Goal: Task Accomplishment & Management: Manage account settings

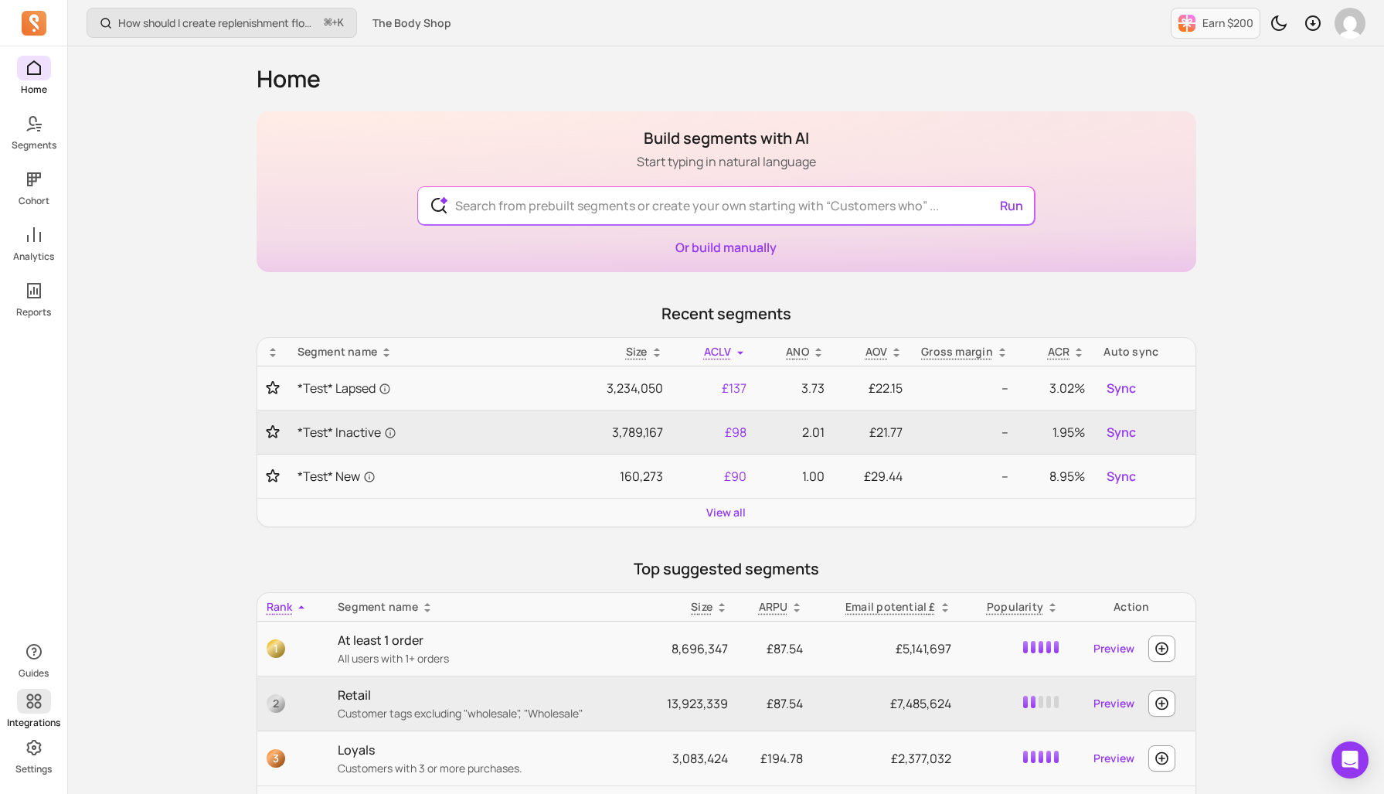
click at [49, 710] on span at bounding box center [34, 700] width 34 height 25
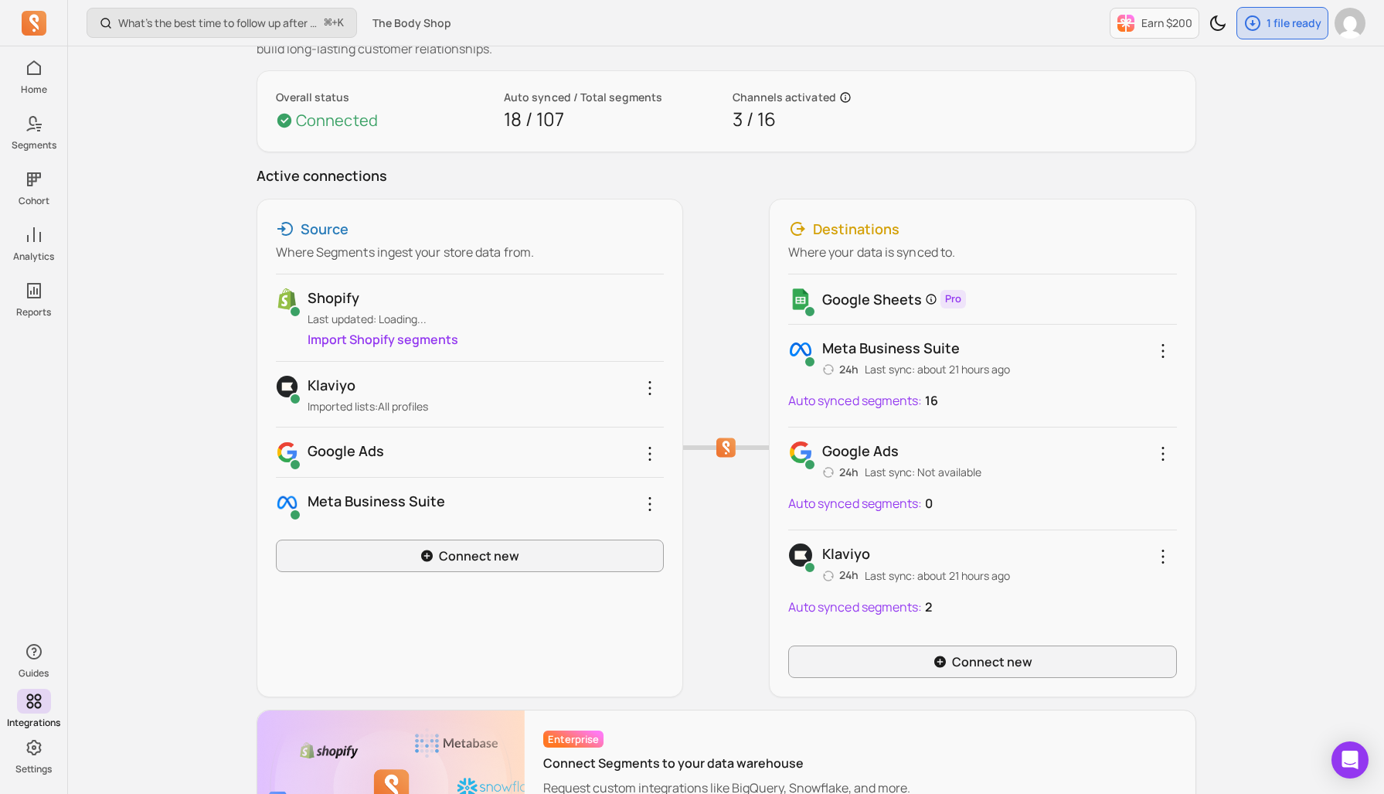
scroll to position [83, 0]
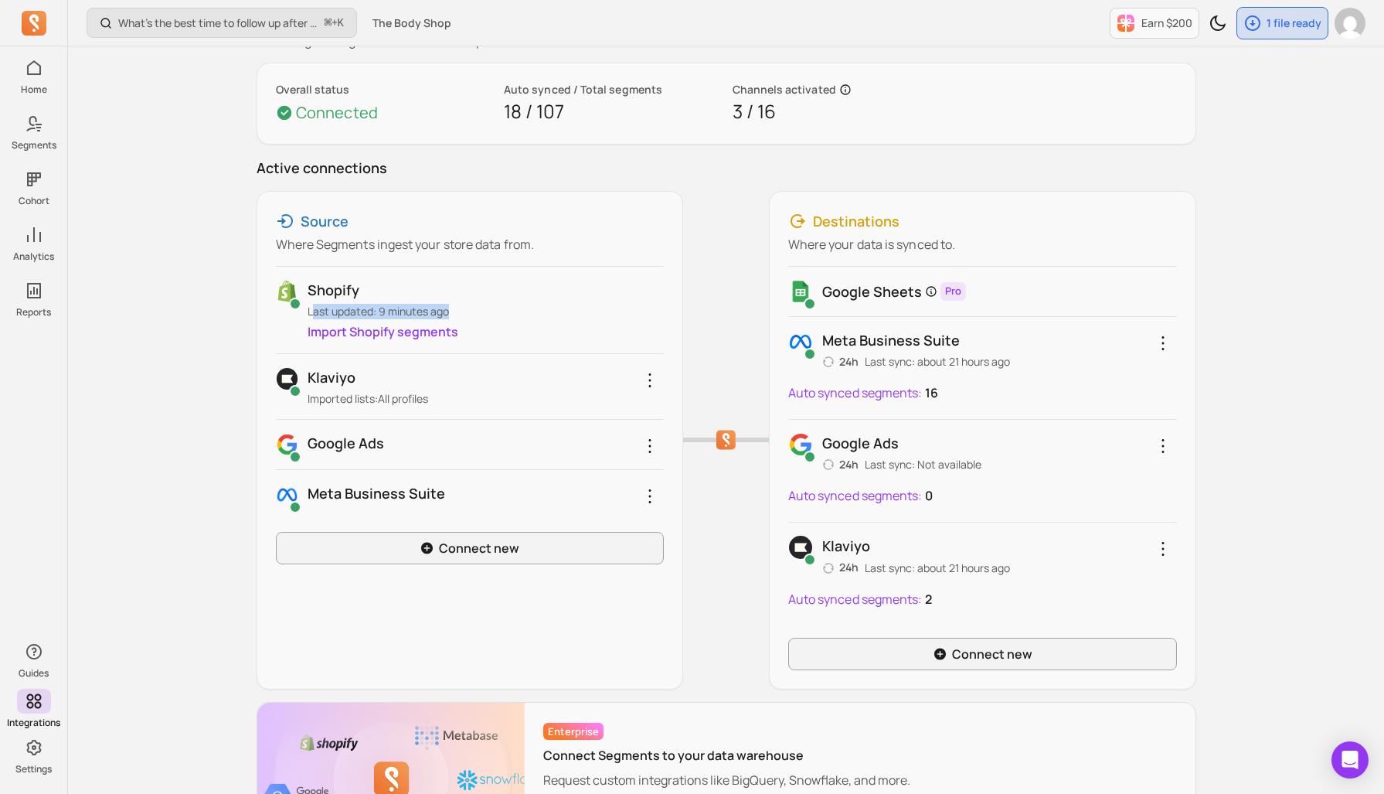
drag, startPoint x: 314, startPoint y: 315, endPoint x: 459, endPoint y: 320, distance: 145.3
click at [447, 317] on p "Last updated: 9 minutes ago" at bounding box center [486, 311] width 356 height 15
drag, startPoint x: 1004, startPoint y: 572, endPoint x: 888, endPoint y: 566, distance: 116.0
click at [888, 567] on p "Last sync: about 21 hours ago" at bounding box center [937, 567] width 145 height 15
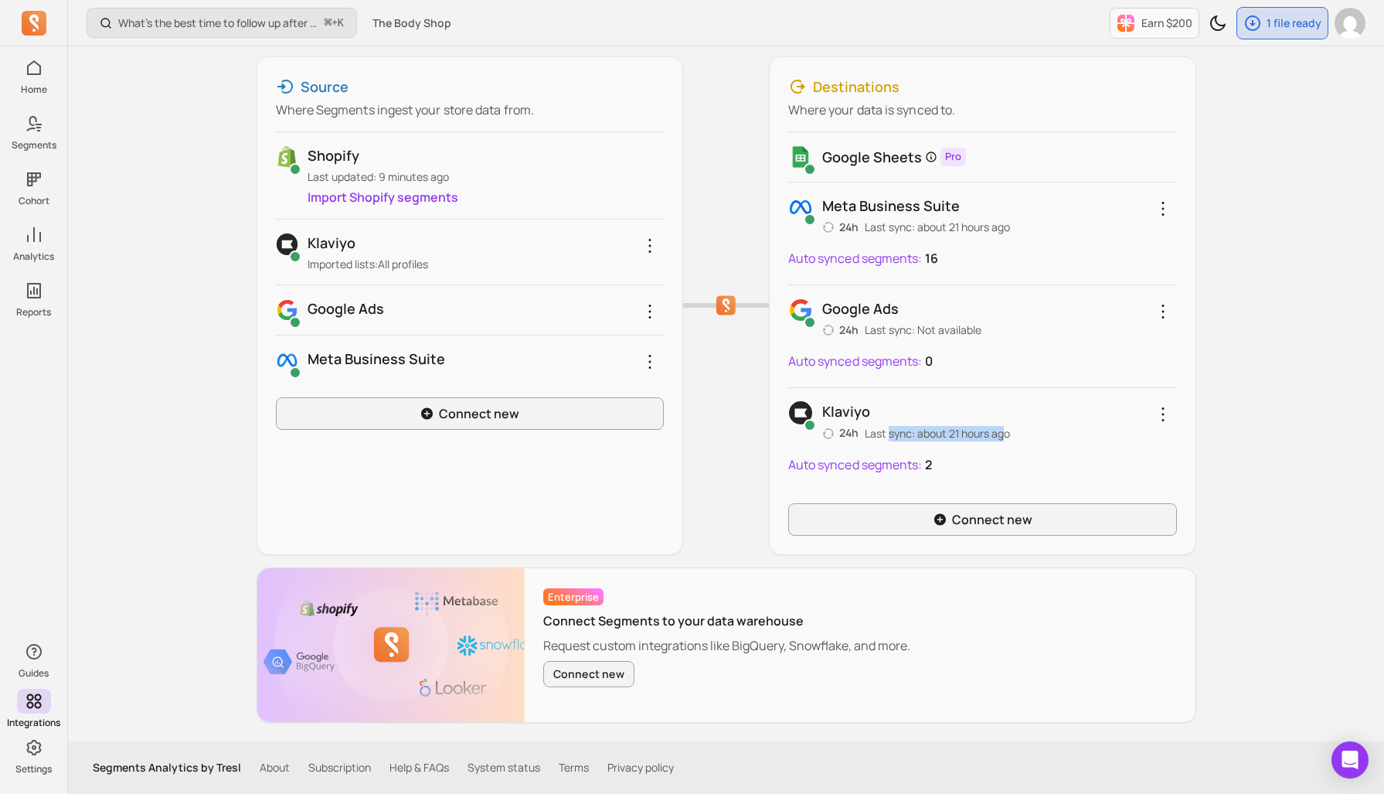
scroll to position [0, 0]
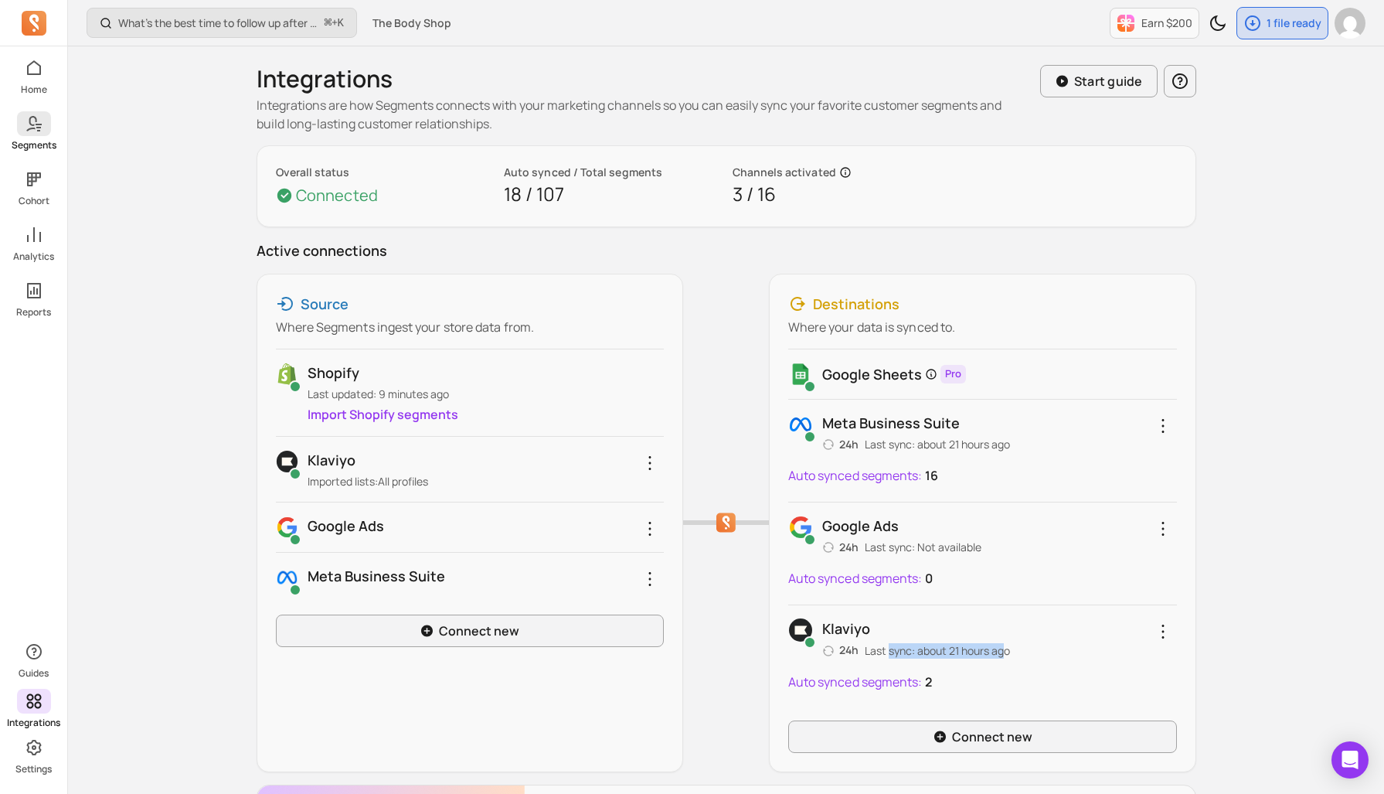
click at [43, 133] on span at bounding box center [34, 123] width 34 height 25
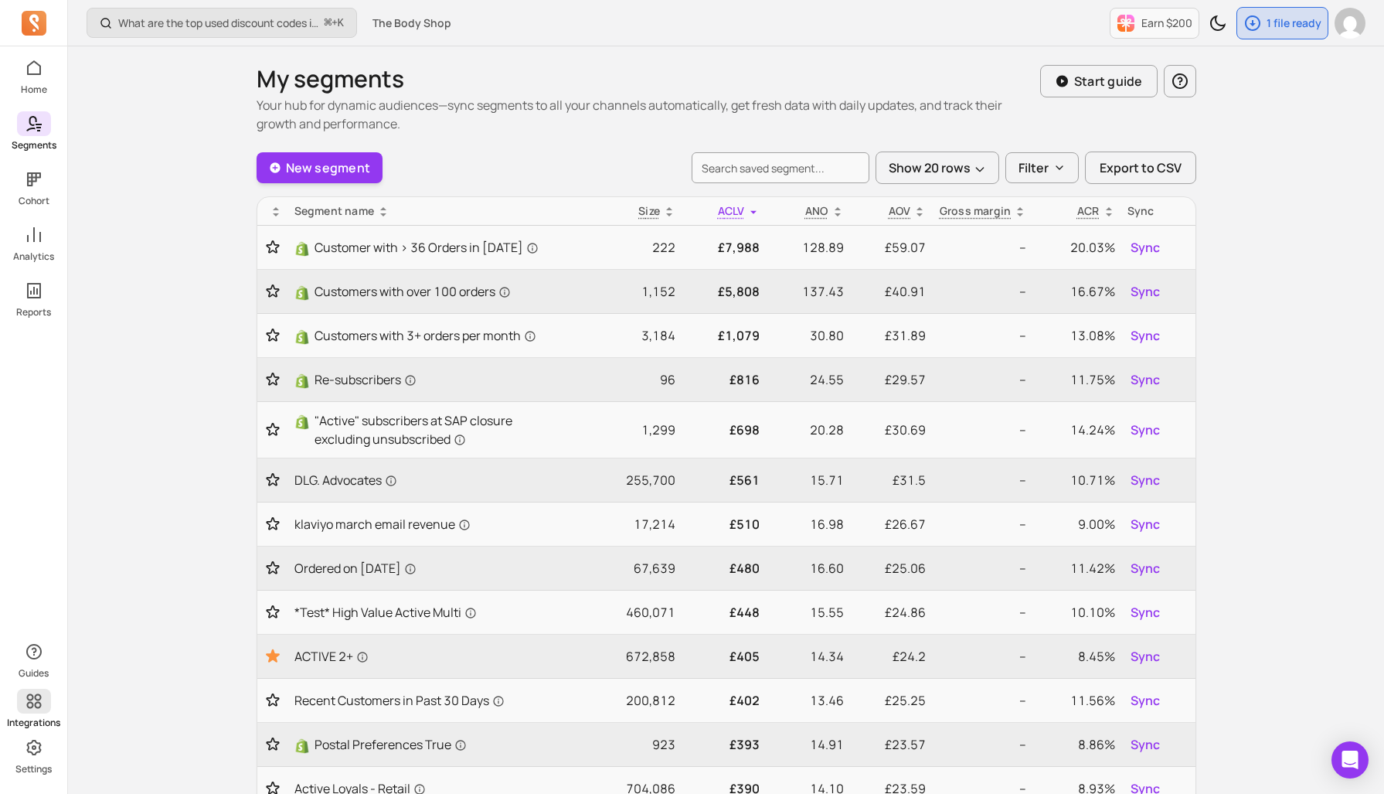
click at [41, 704] on icon at bounding box center [34, 701] width 19 height 19
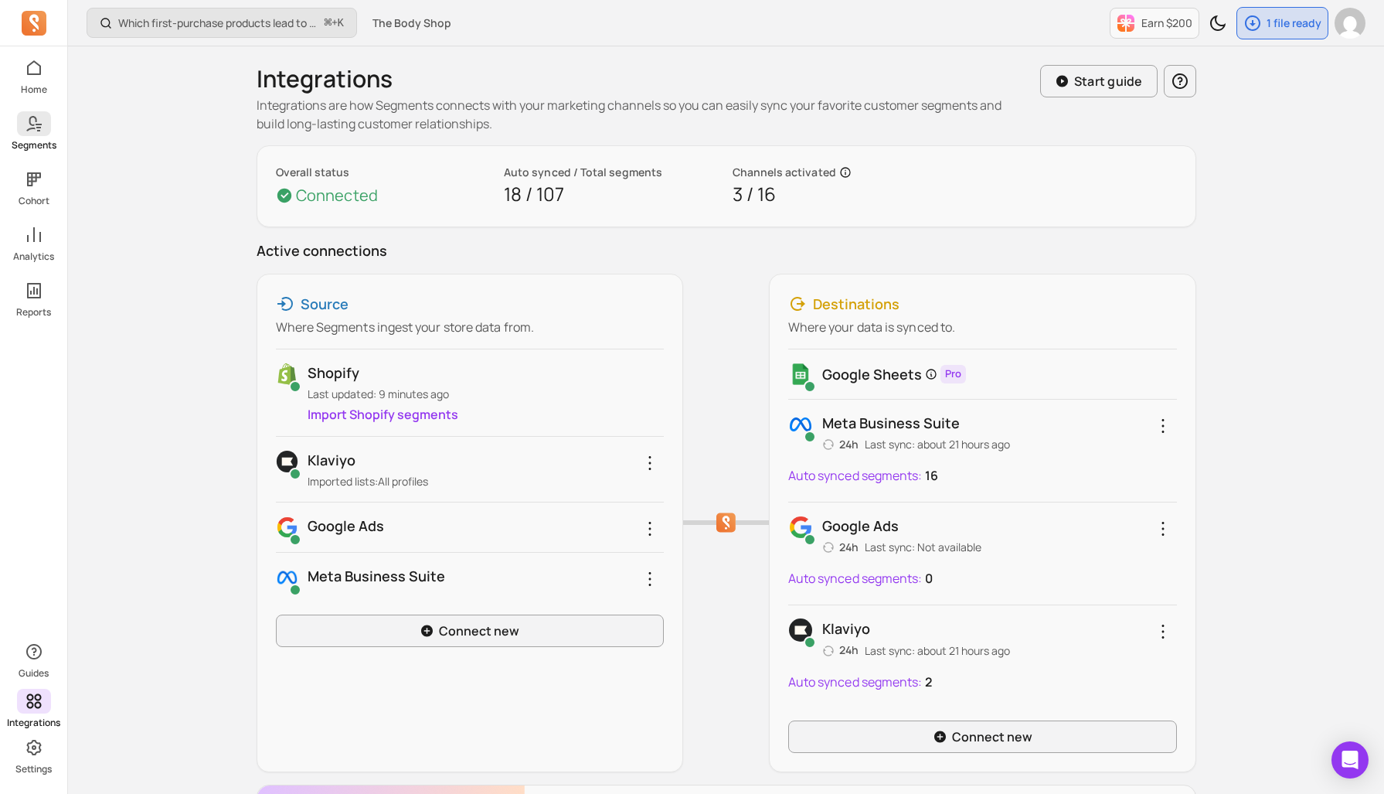
click at [45, 137] on link "Segments" at bounding box center [33, 131] width 67 height 40
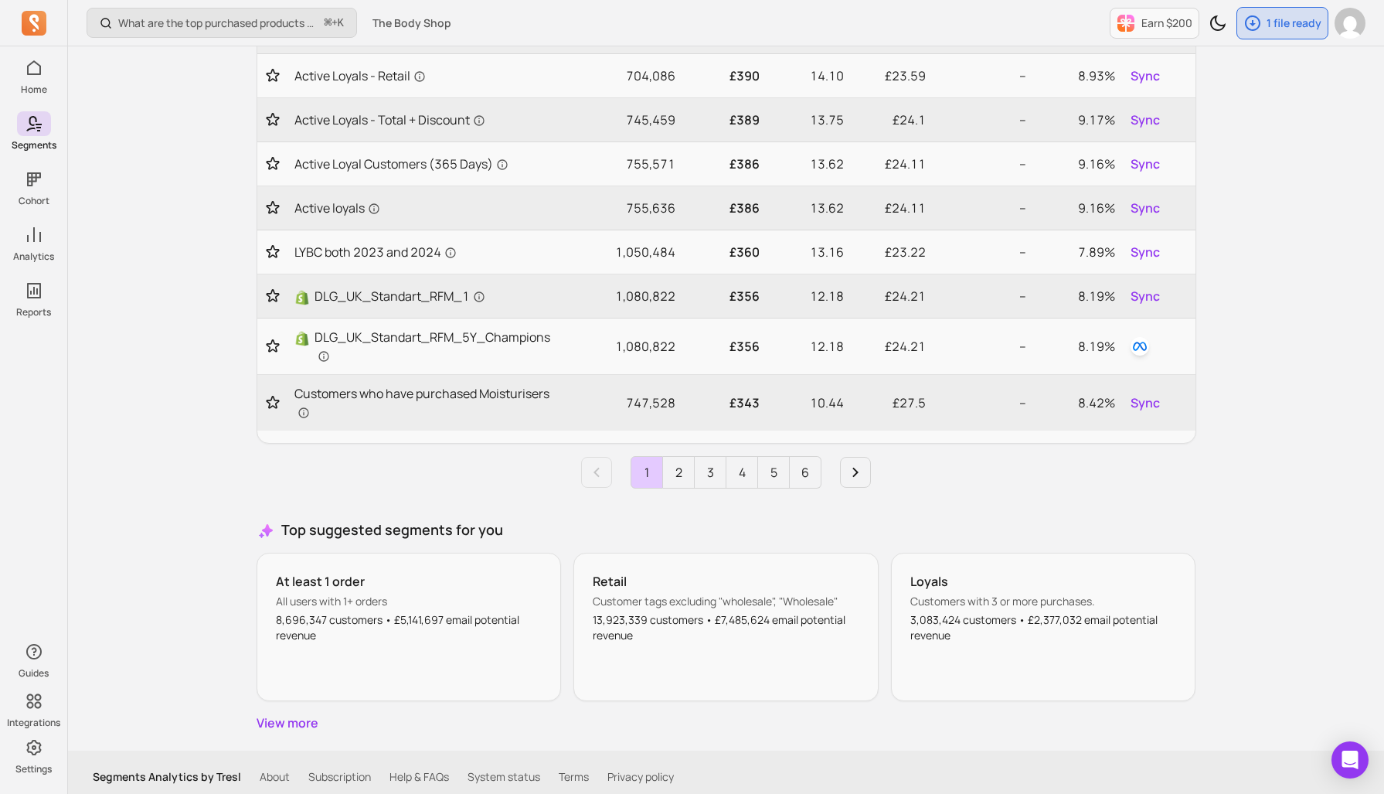
scroll to position [716, 0]
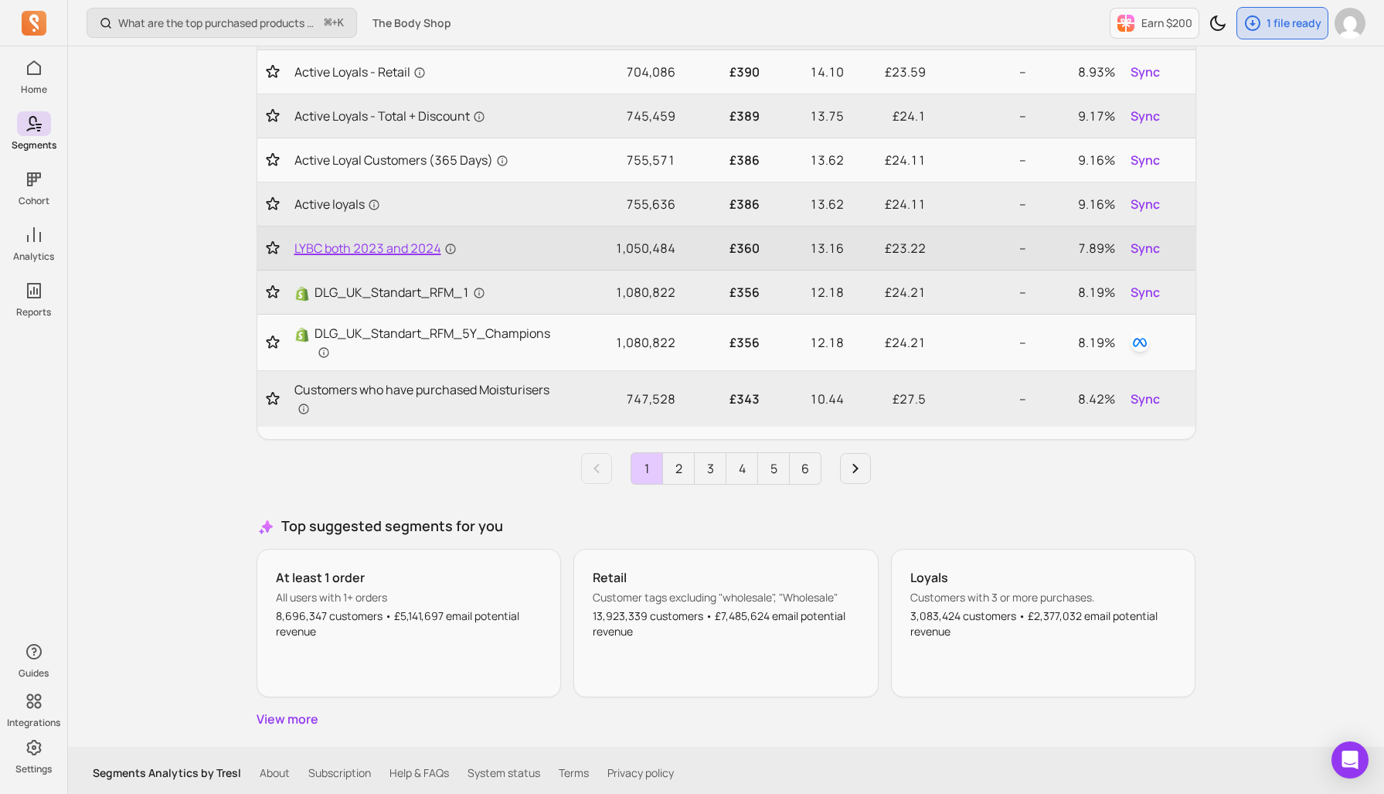
click at [374, 244] on span "LYBC both 2023 and 2024" at bounding box center [375, 248] width 162 height 19
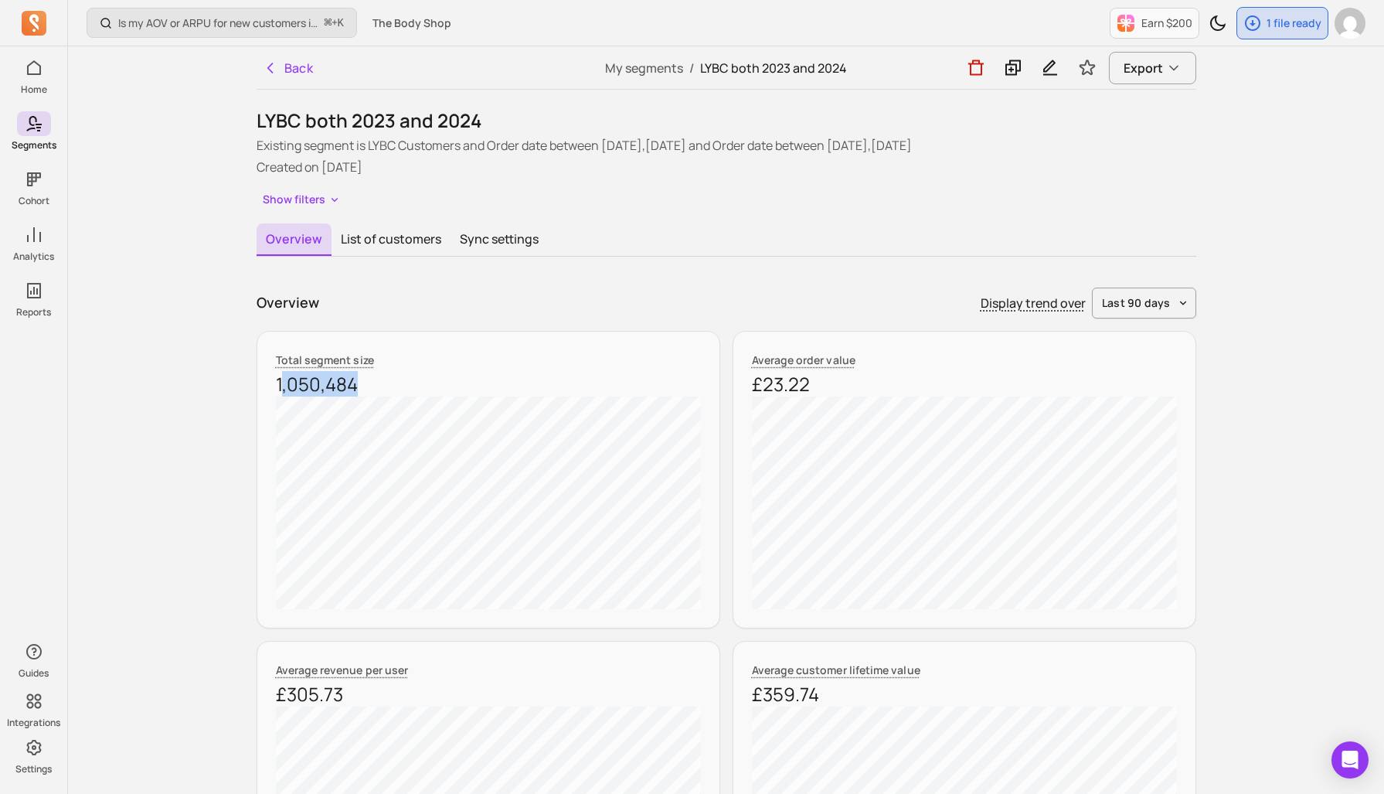
drag, startPoint x: 280, startPoint y: 383, endPoint x: 353, endPoint y: 384, distance: 73.4
click at [353, 384] on p "1,050,484" at bounding box center [488, 384] width 425 height 25
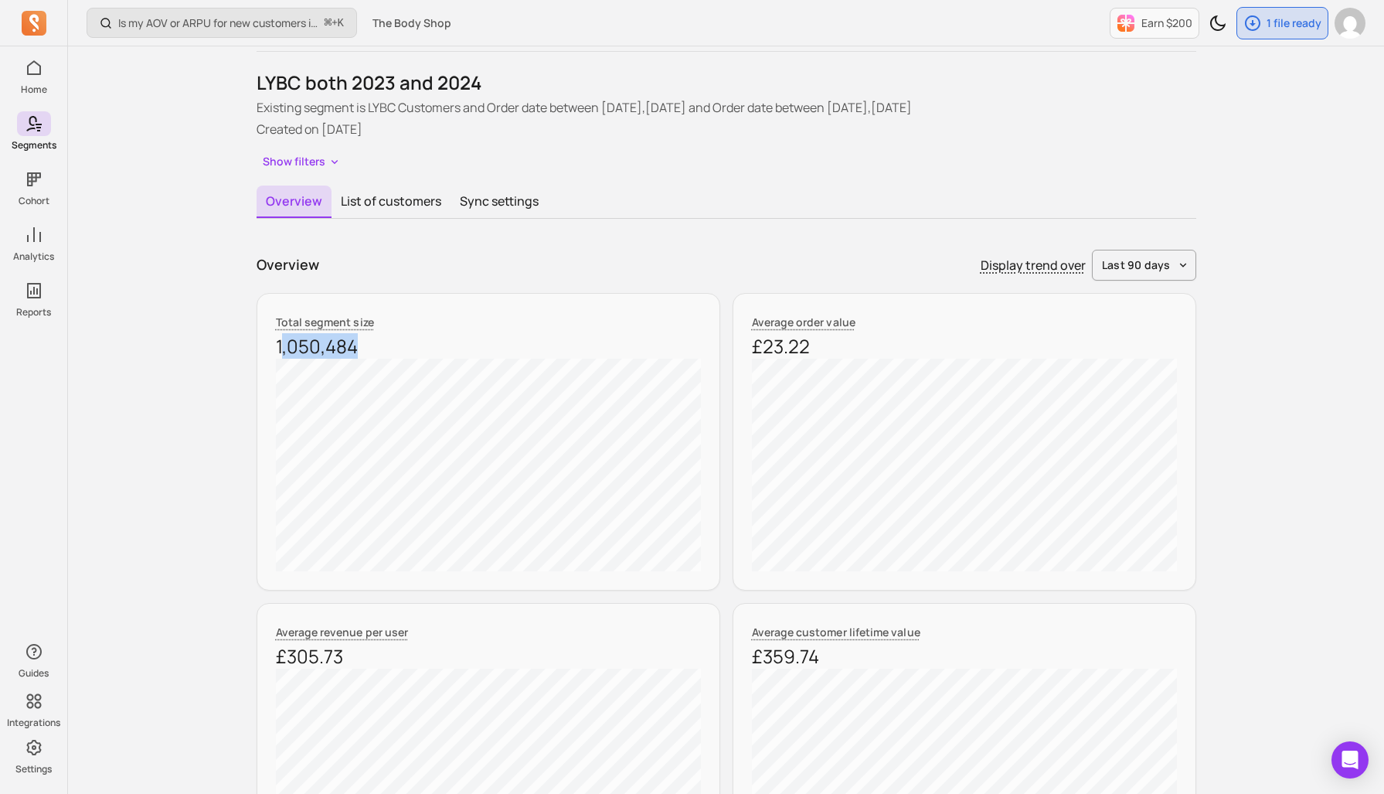
scroll to position [49, 0]
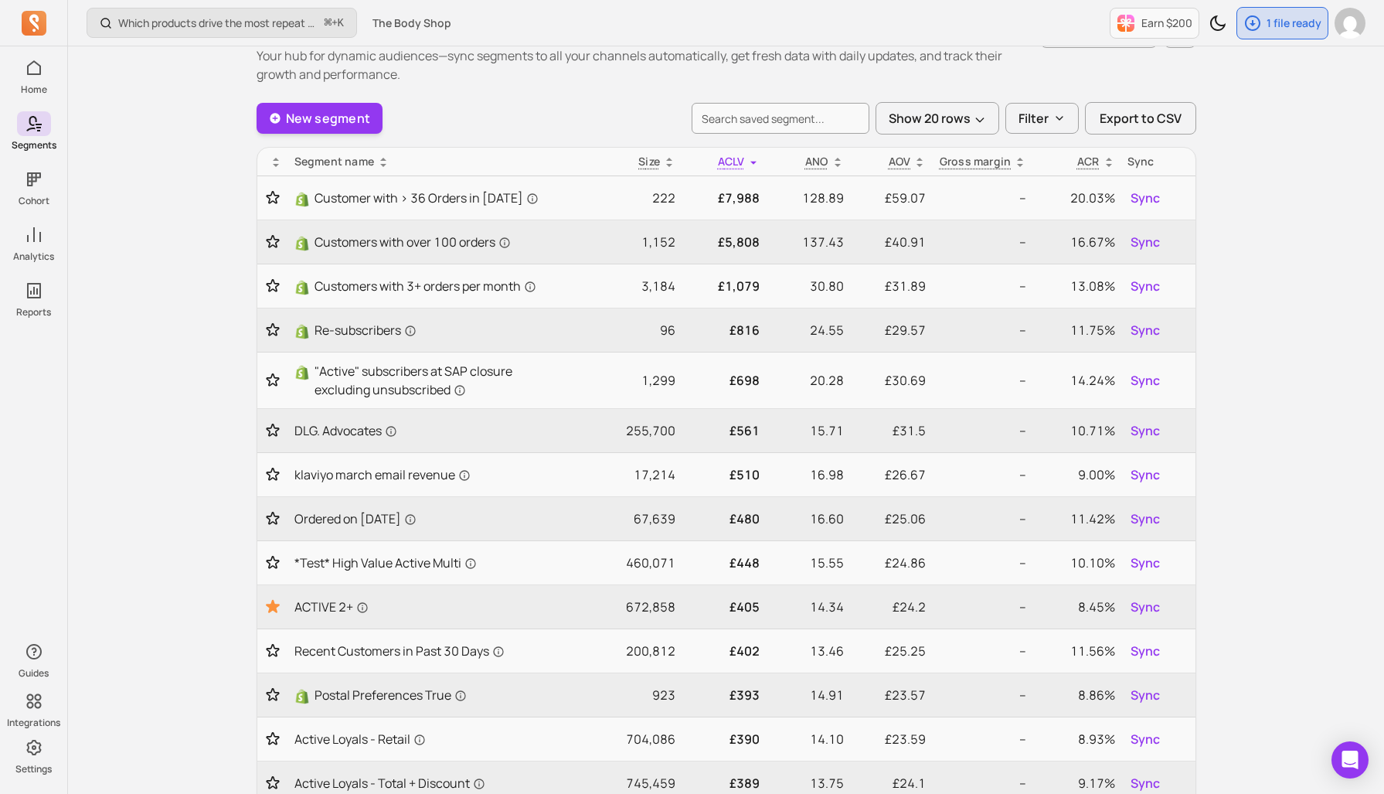
scroll to position [716, 0]
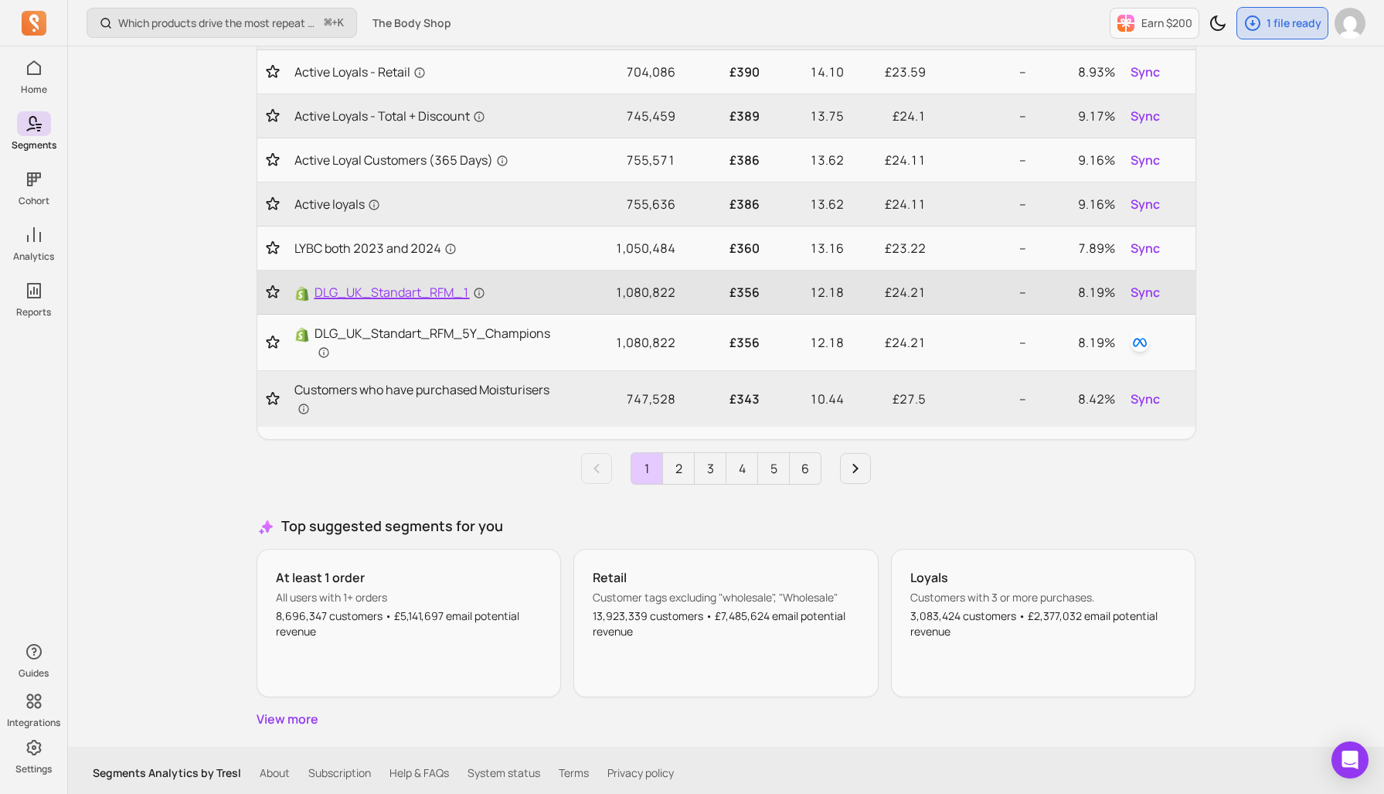
click at [398, 294] on span "DLG_UK_Standart_RFM_1" at bounding box center [399, 292] width 171 height 19
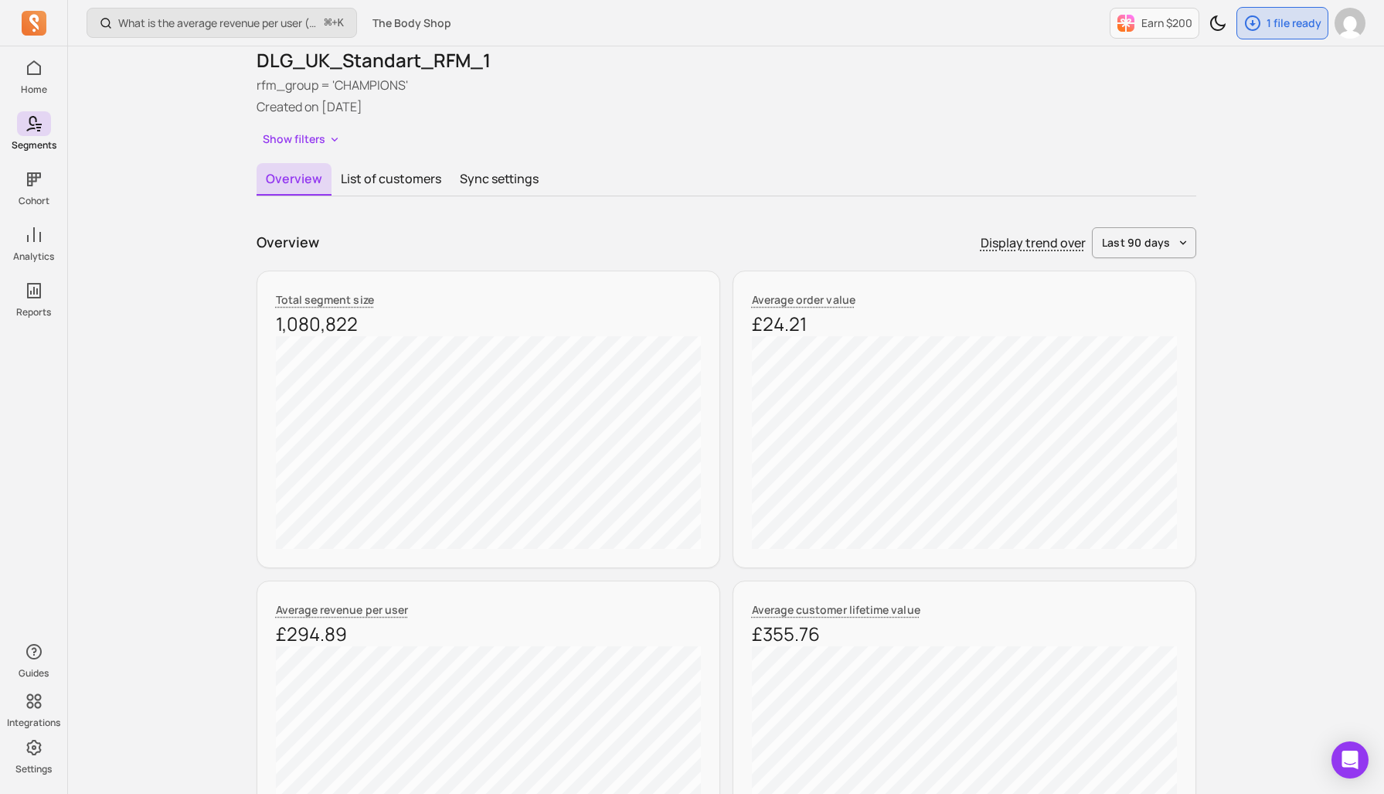
scroll to position [73, 0]
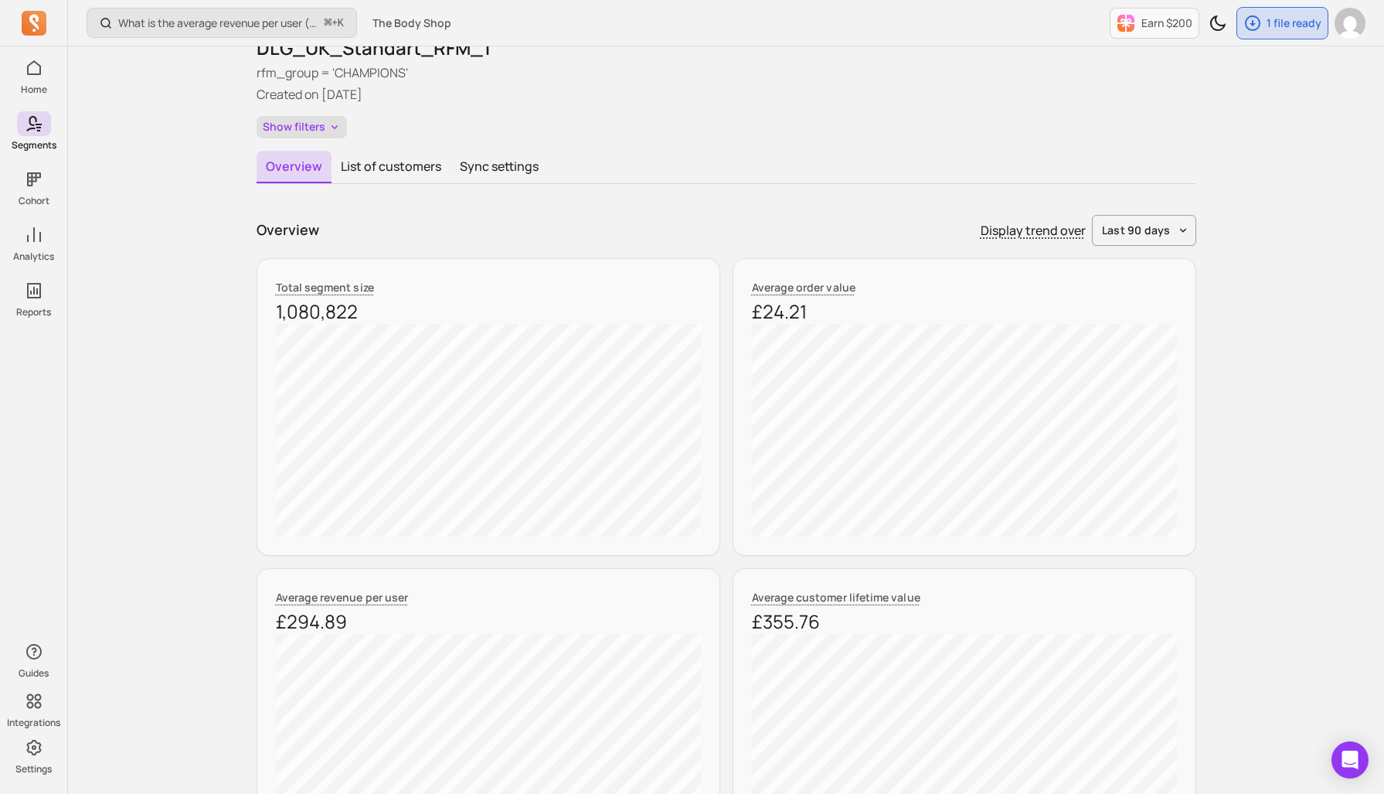
click at [317, 122] on button "Show filters" at bounding box center [302, 127] width 90 height 22
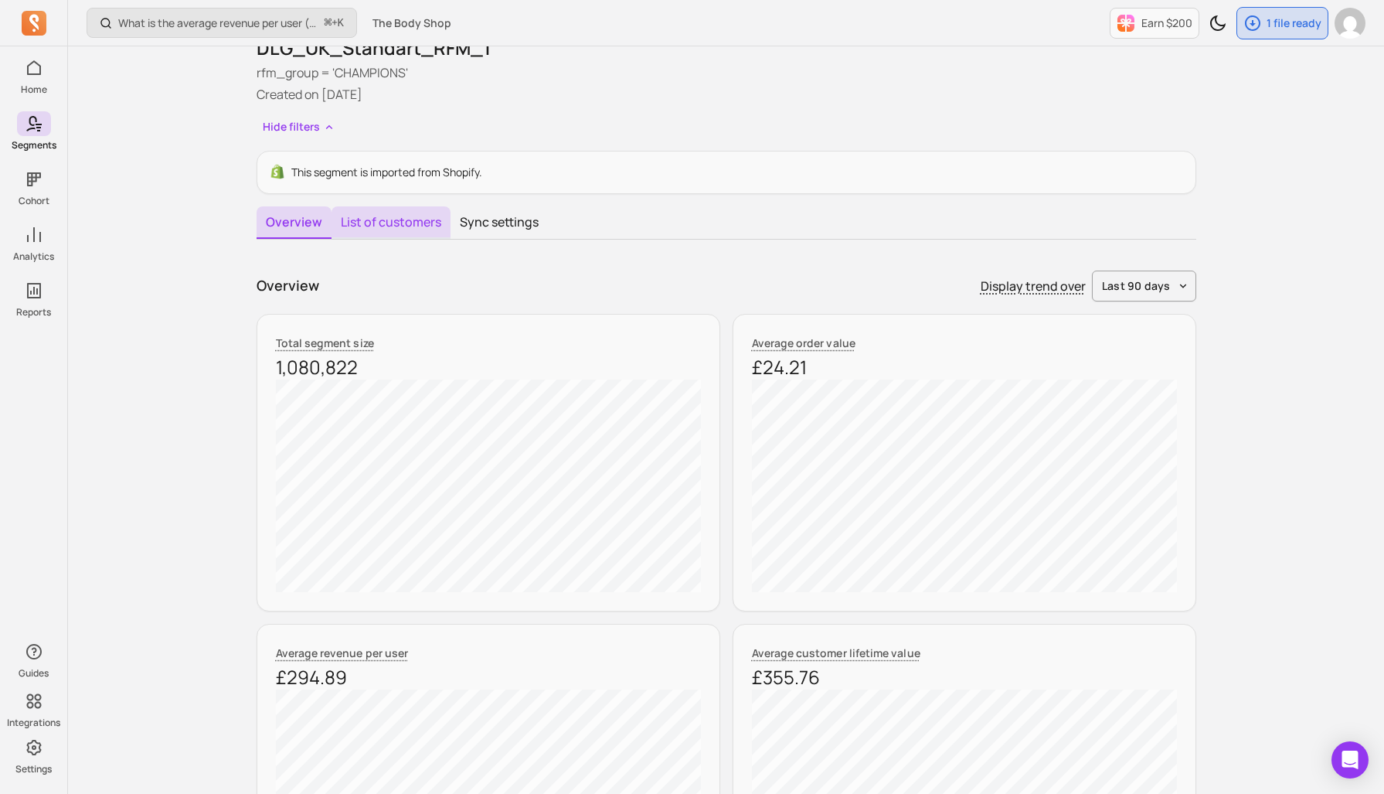
click at [390, 216] on button "List of customers" at bounding box center [390, 222] width 119 height 32
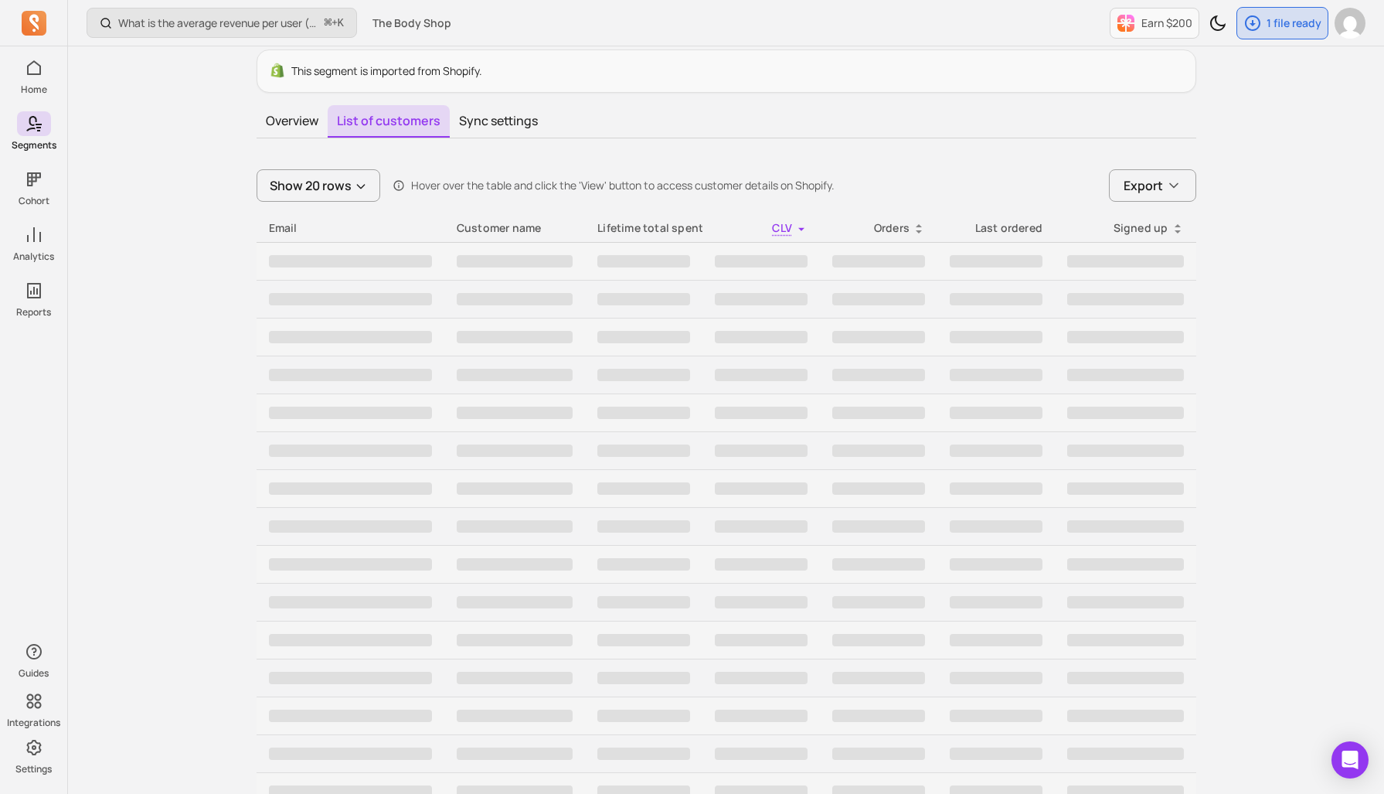
scroll to position [45, 0]
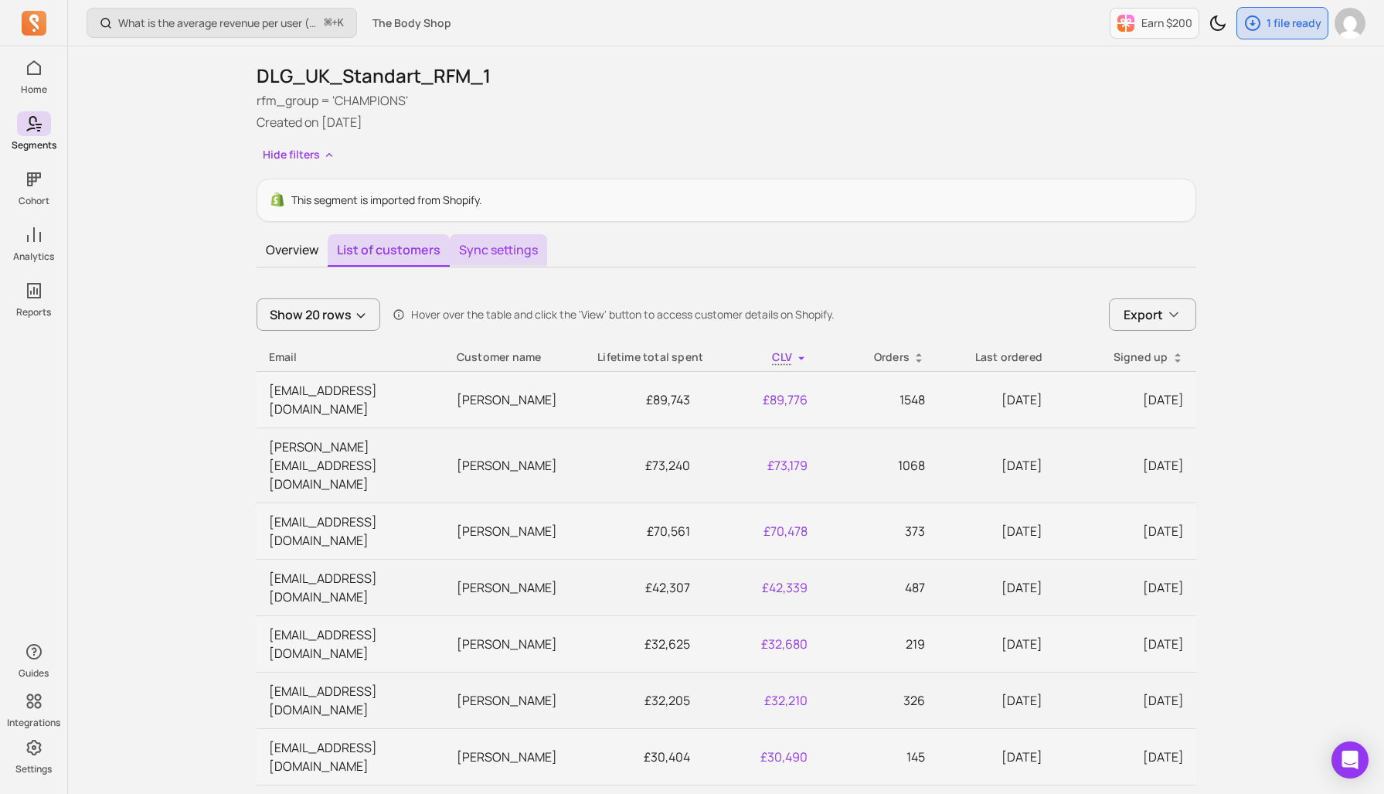
click at [488, 248] on button "Sync settings" at bounding box center [498, 250] width 97 height 32
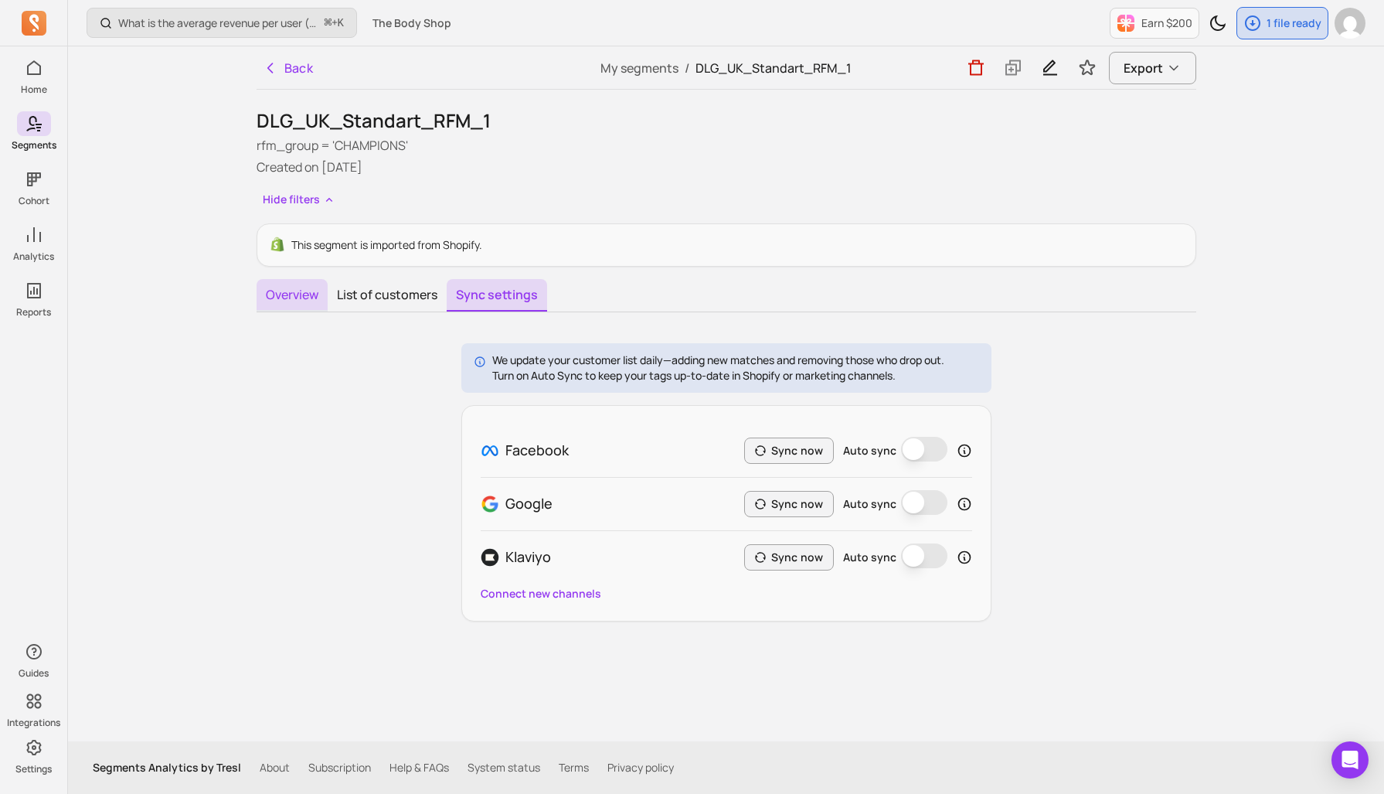
click at [299, 296] on button "Overview" at bounding box center [292, 295] width 71 height 32
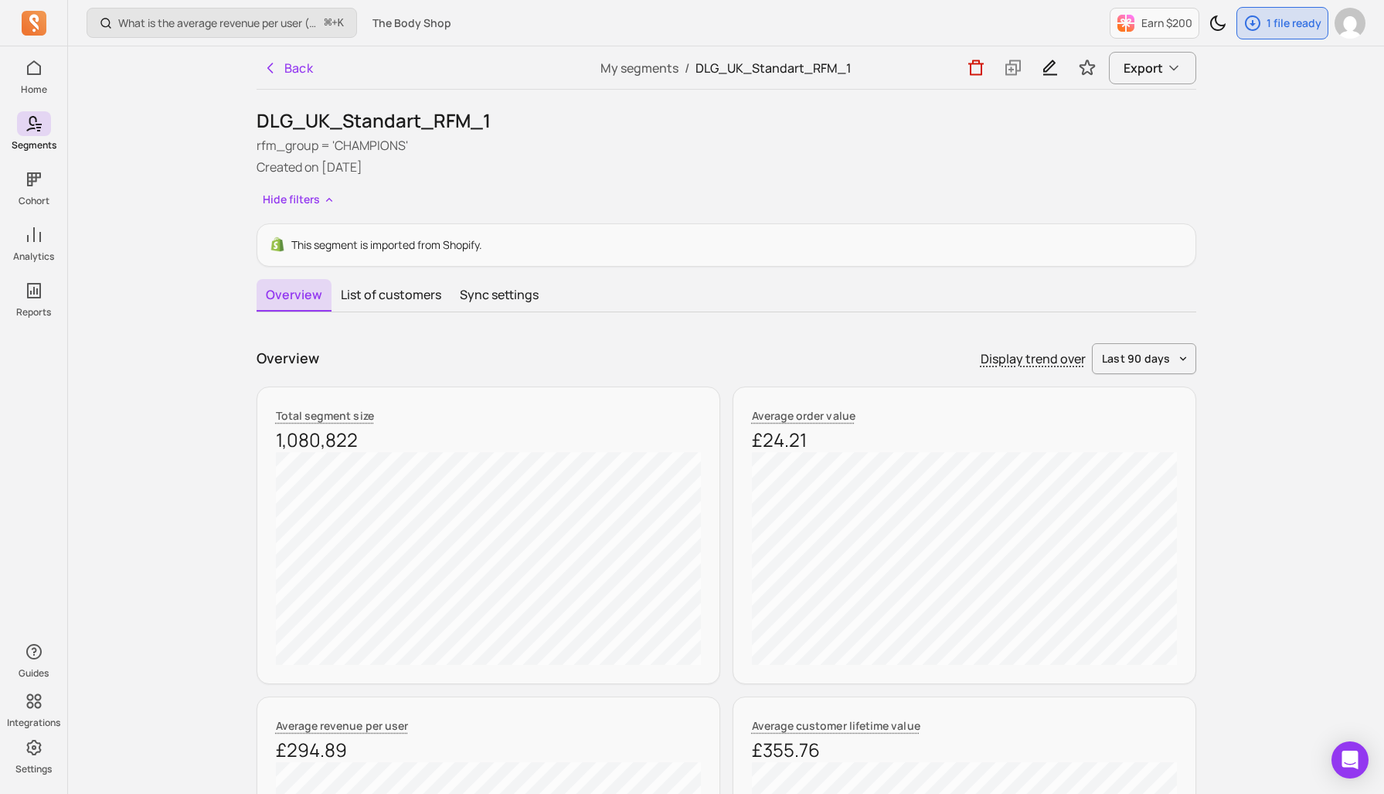
drag, startPoint x: 283, startPoint y: 243, endPoint x: 292, endPoint y: 243, distance: 9.3
click at [495, 292] on button "Sync settings" at bounding box center [498, 295] width 97 height 32
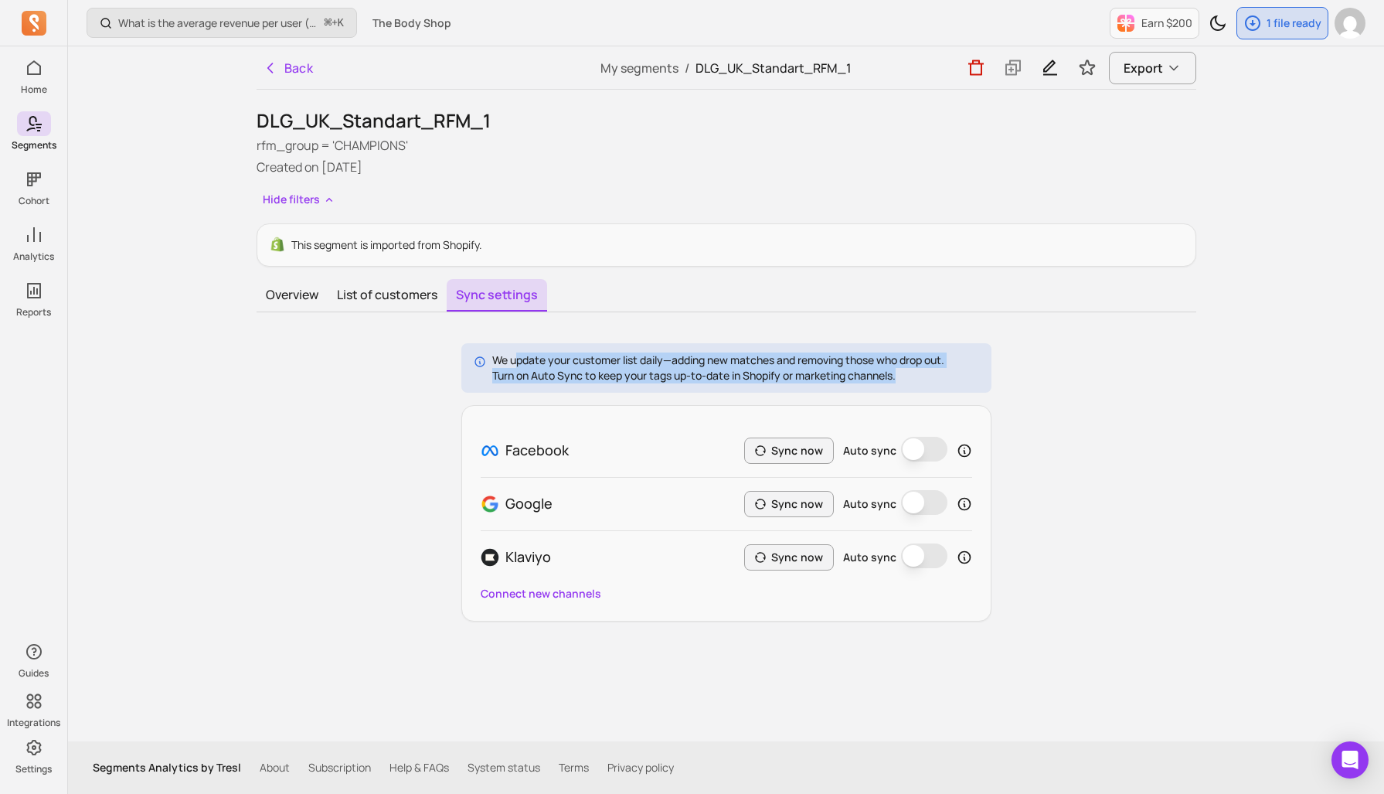
drag, startPoint x: 518, startPoint y: 353, endPoint x: 581, endPoint y: 304, distance: 80.4
click at [954, 376] on div "We update your customer list daily—adding new matches and removing those who dr…" at bounding box center [726, 367] width 530 height 49
click at [309, 299] on button "Overview" at bounding box center [292, 295] width 71 height 32
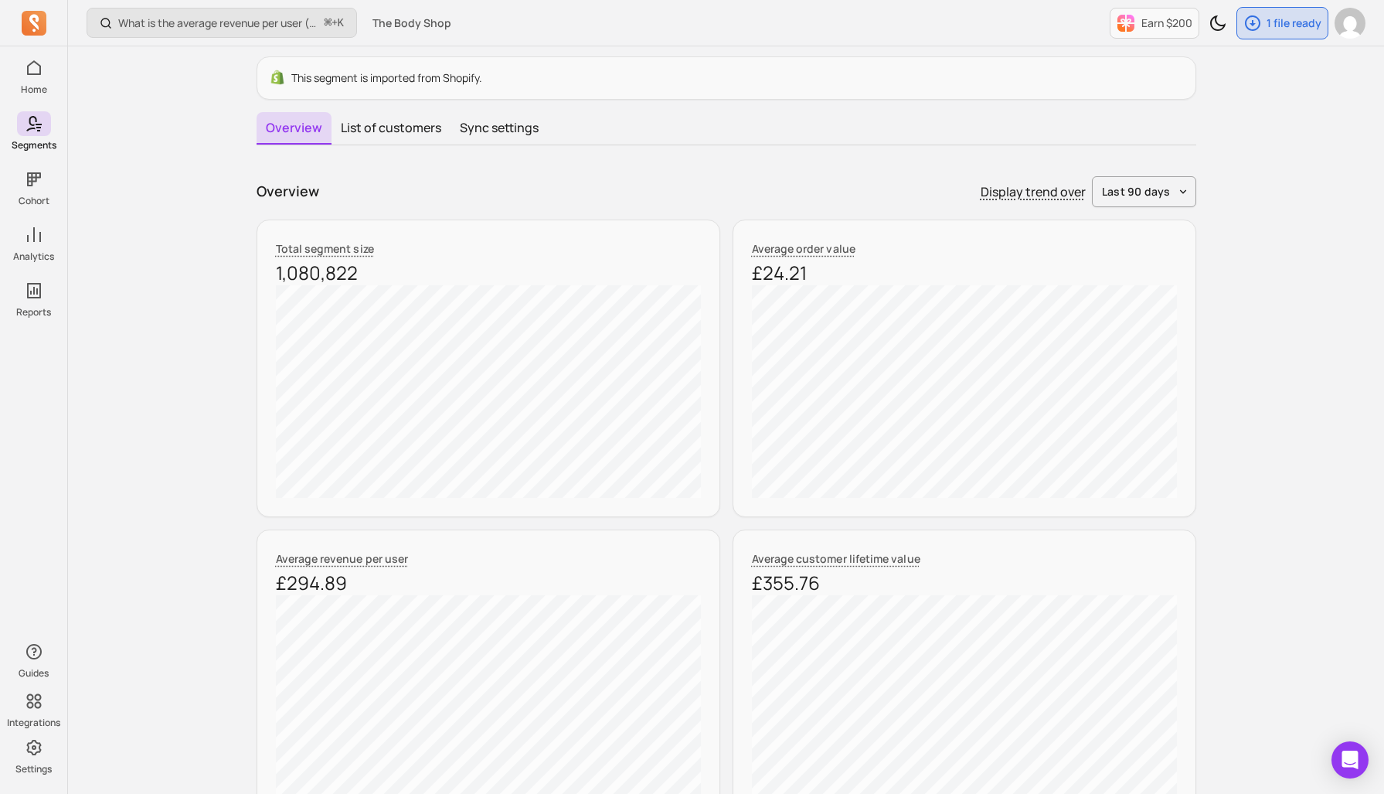
scroll to position [78, 0]
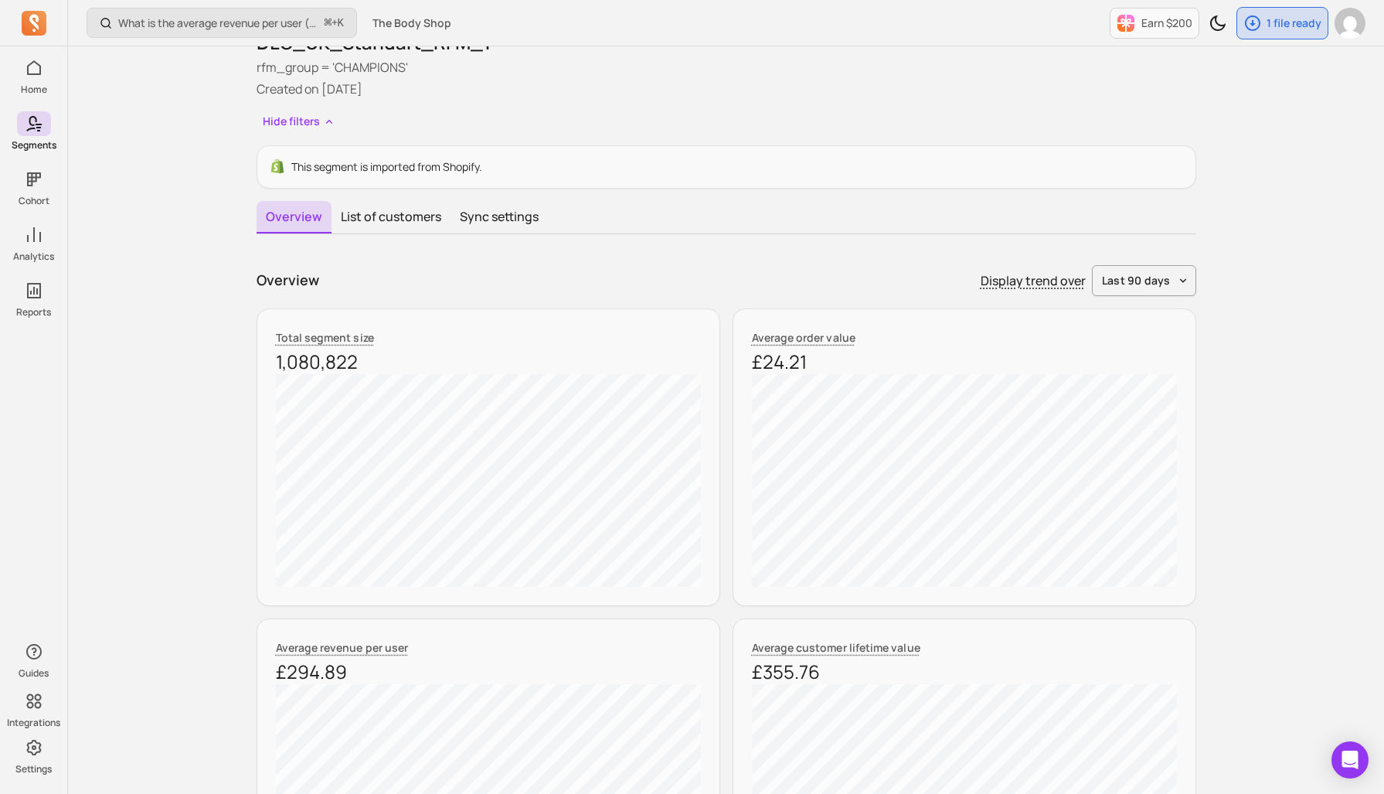
drag, startPoint x: 468, startPoint y: 172, endPoint x: 482, endPoint y: 170, distance: 14.0
click at [481, 171] on p "This segment is imported from Shopify." at bounding box center [386, 166] width 191 height 15
drag, startPoint x: 471, startPoint y: 170, endPoint x: 656, endPoint y: 163, distance: 184.8
click at [295, 165] on p "This segment is imported from Shopify." at bounding box center [386, 166] width 191 height 15
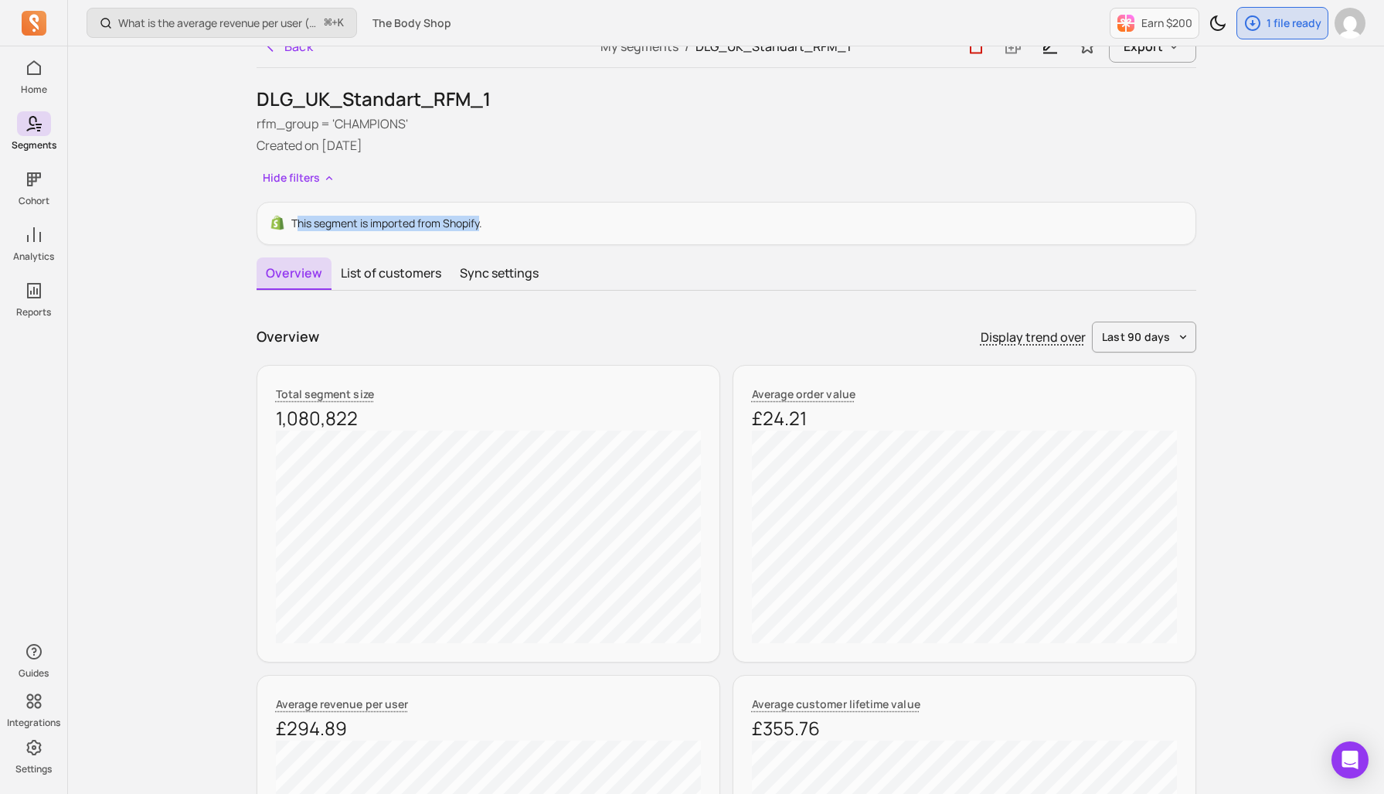
scroll to position [21, 0]
drag, startPoint x: 273, startPoint y: 423, endPoint x: 331, endPoint y: 421, distance: 58.0
click at [331, 421] on div "Total segment size 1,080,822" at bounding box center [489, 513] width 464 height 297
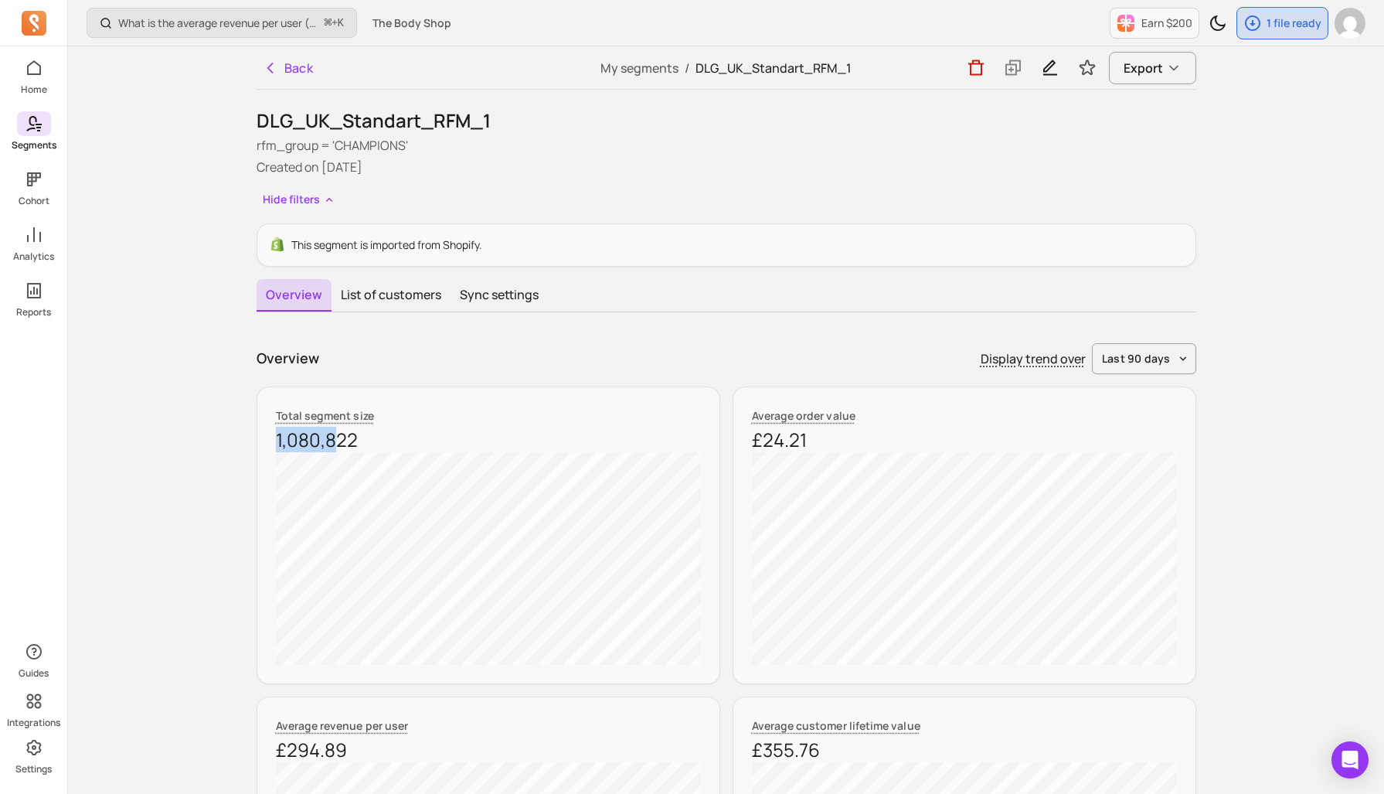
click at [45, 122] on span at bounding box center [34, 123] width 34 height 25
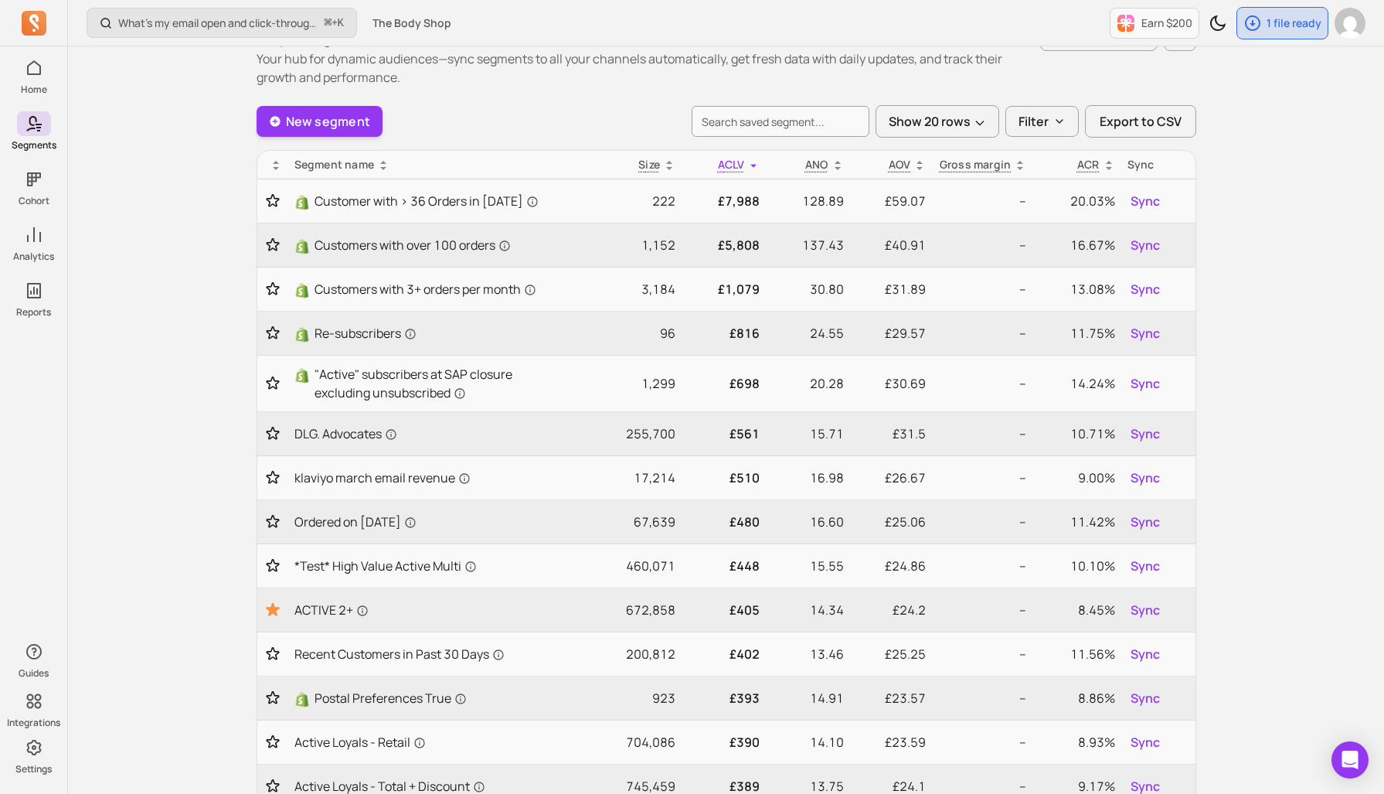
scroll to position [46, 0]
click at [1276, 15] on p "1 file ready" at bounding box center [1293, 22] width 55 height 15
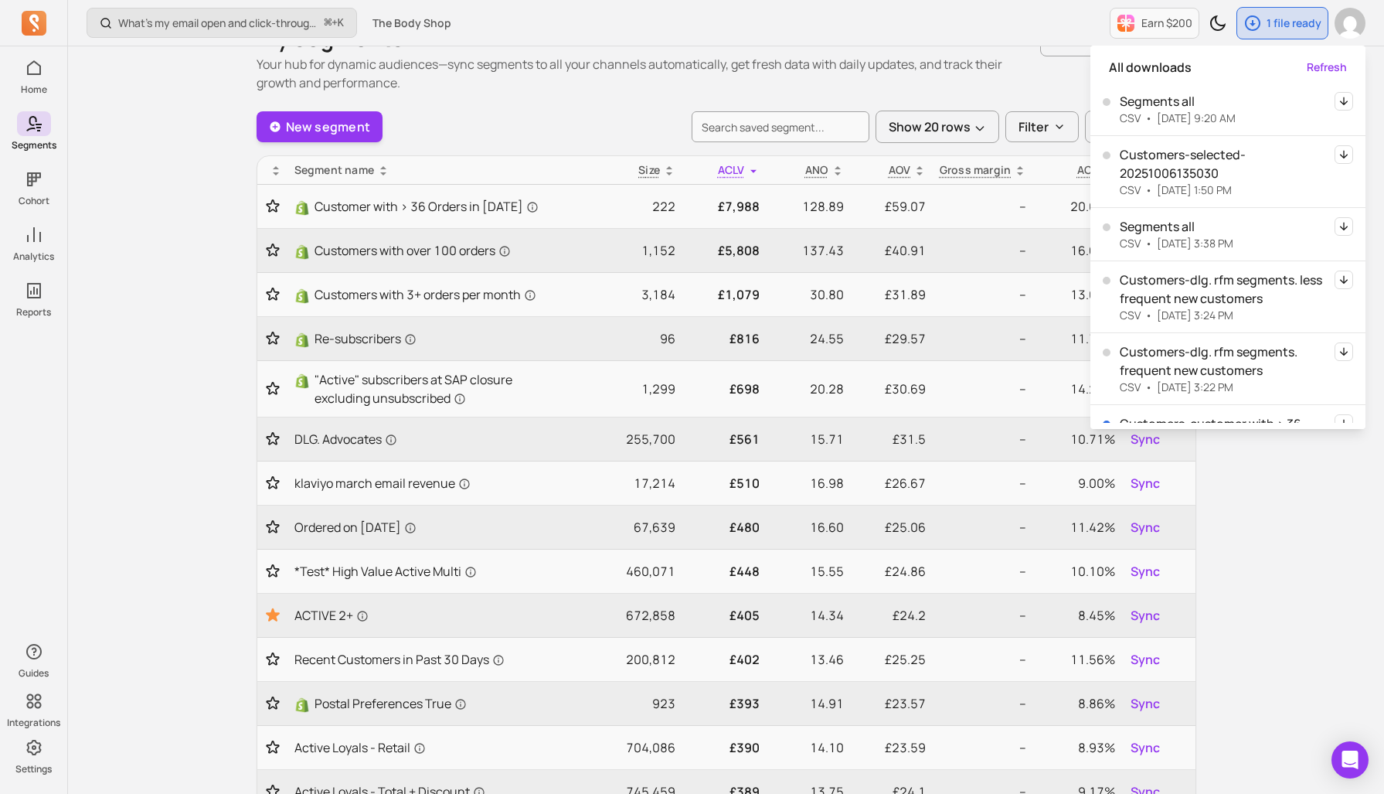
scroll to position [42, 0]
click at [1045, 83] on div "My segments Your hub for dynamic audiences—sync segments to all your channels a…" at bounding box center [727, 57] width 940 height 68
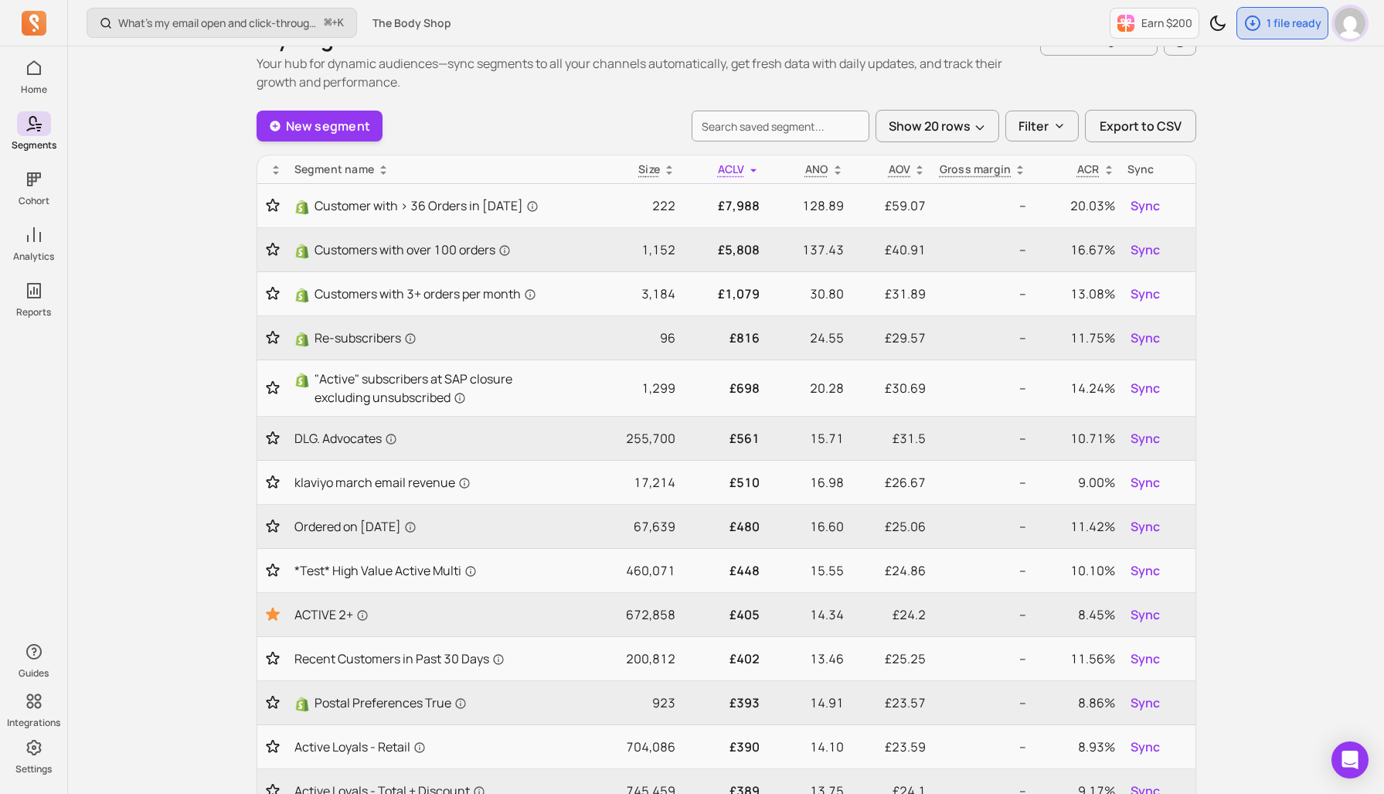
click at [1352, 30] on img "button" at bounding box center [1349, 23] width 31 height 31
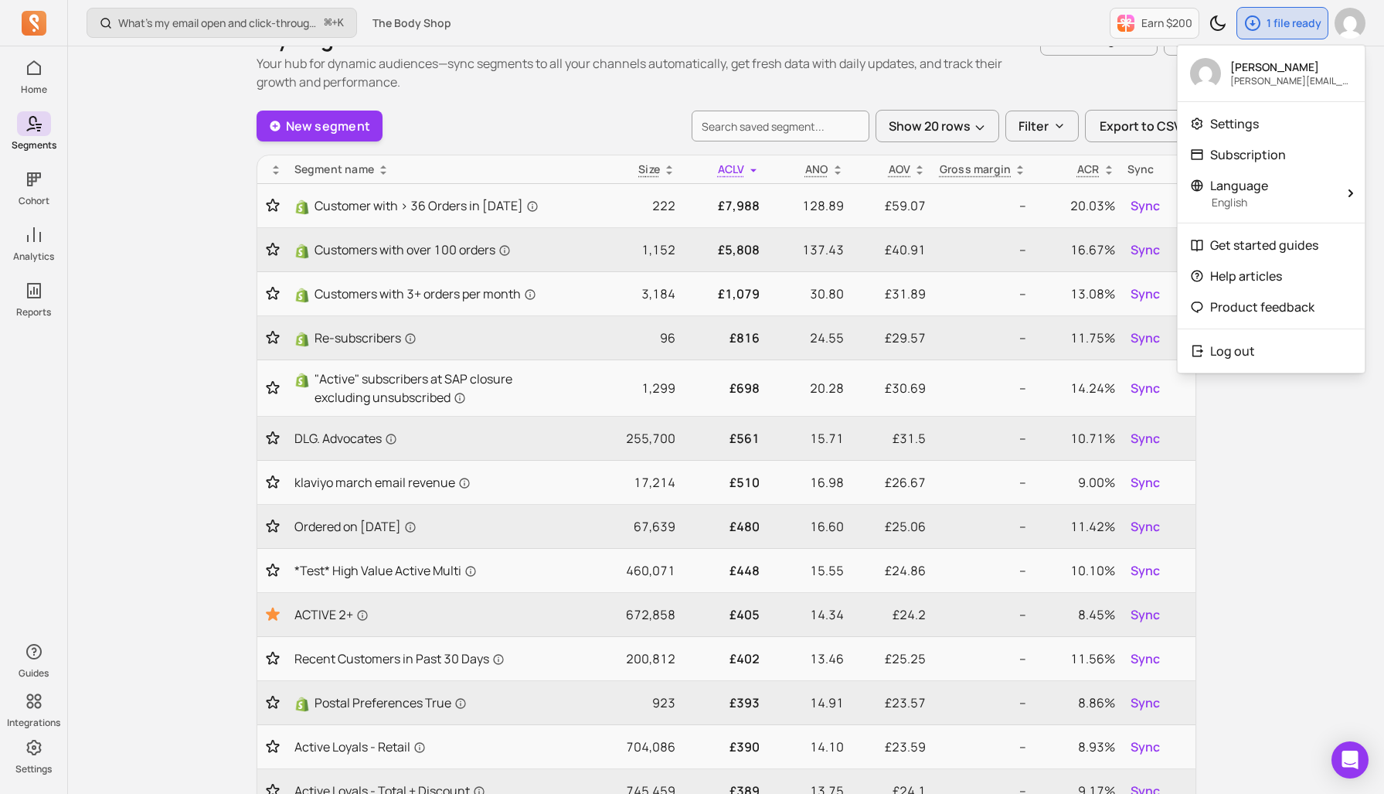
scroll to position [42, 0]
click at [1067, 82] on div "My segments Your hub for dynamic audiences—sync segments to all your channels a…" at bounding box center [727, 57] width 940 height 68
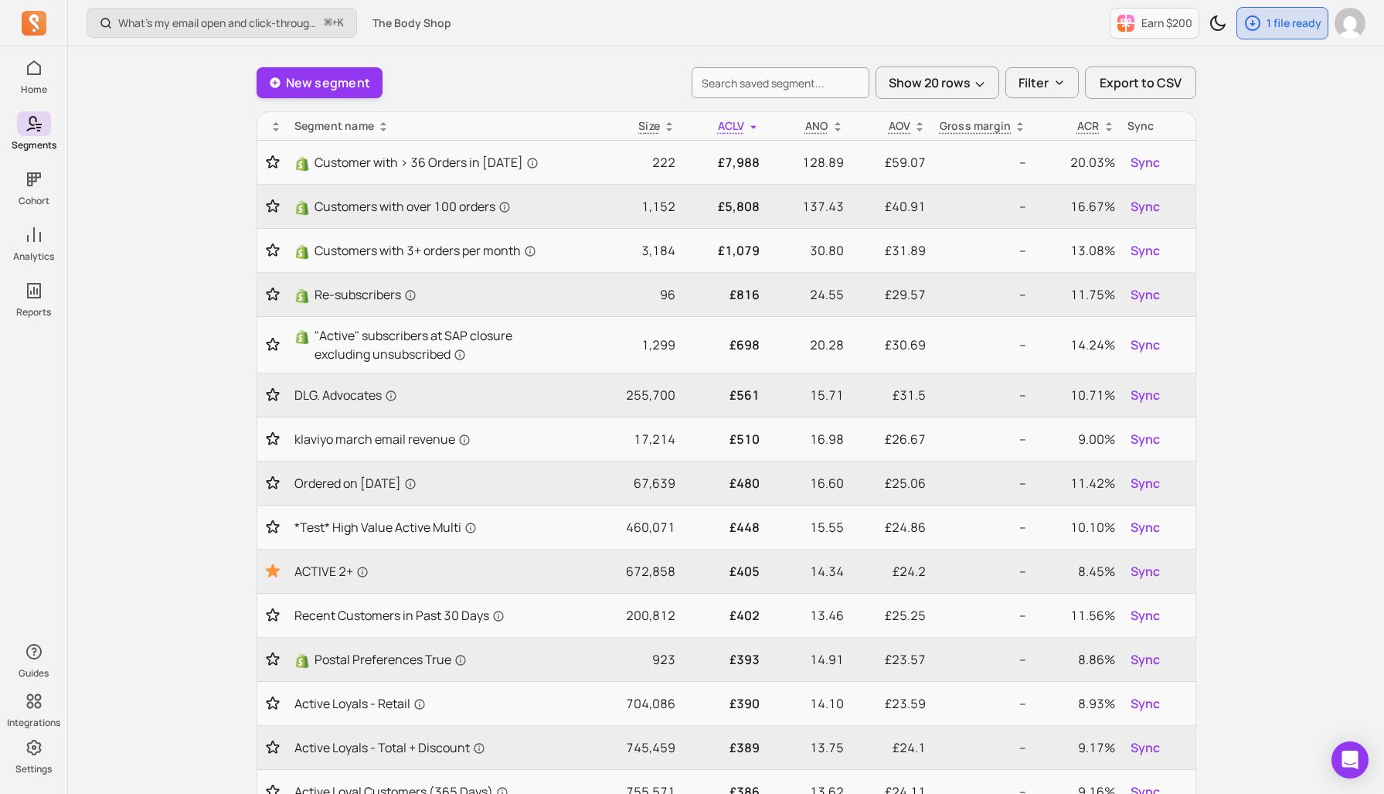
scroll to position [110, 0]
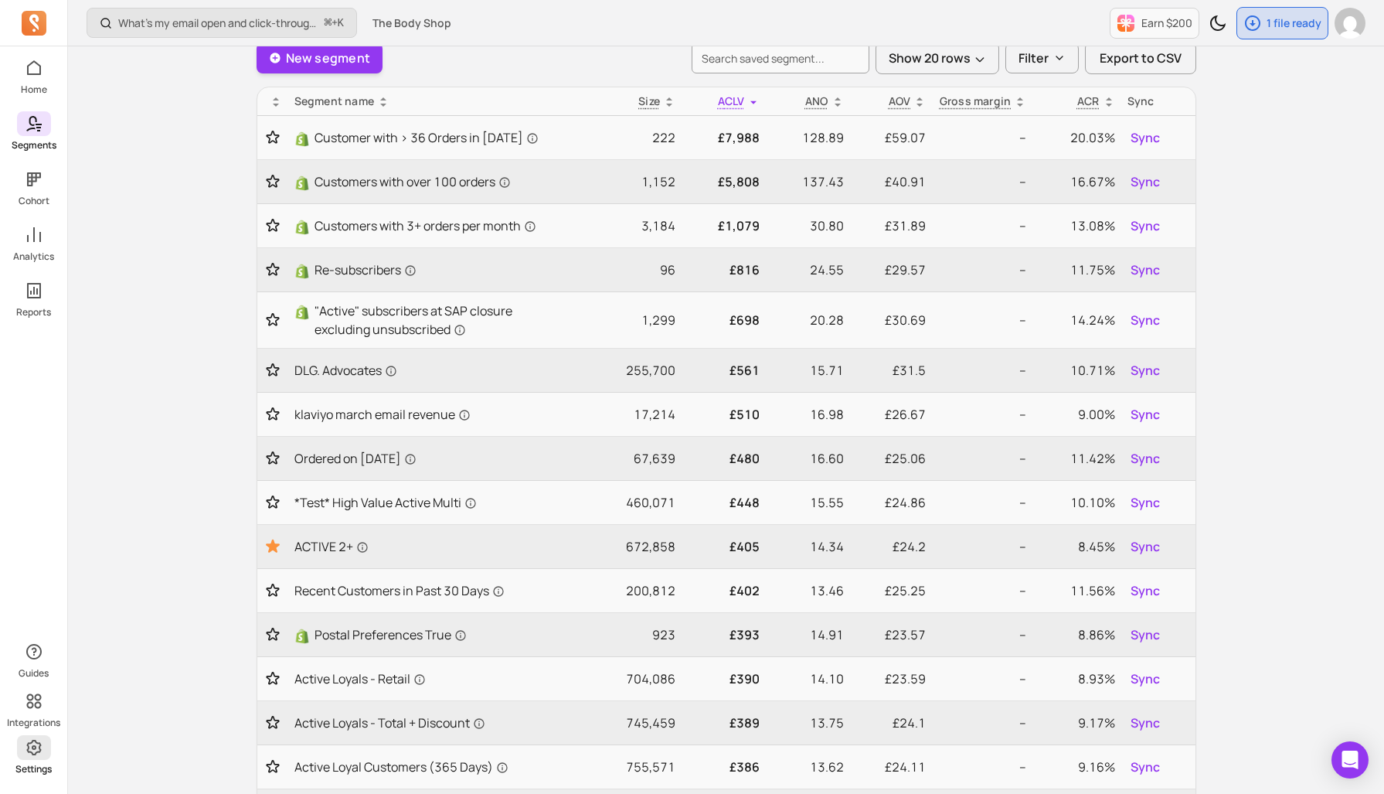
click at [45, 765] on p "Settings" at bounding box center [33, 769] width 36 height 12
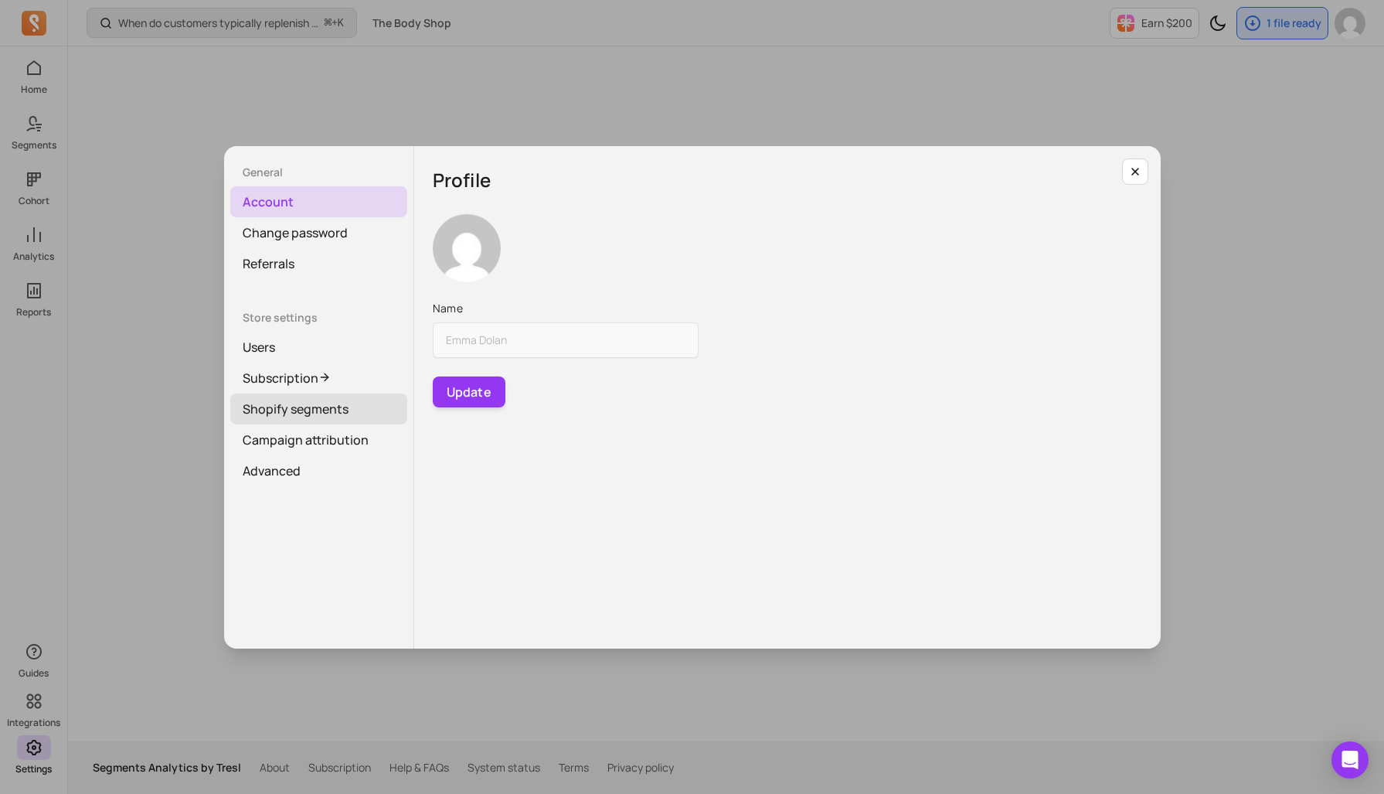
click at [284, 408] on link "Shopify segments" at bounding box center [318, 408] width 177 height 31
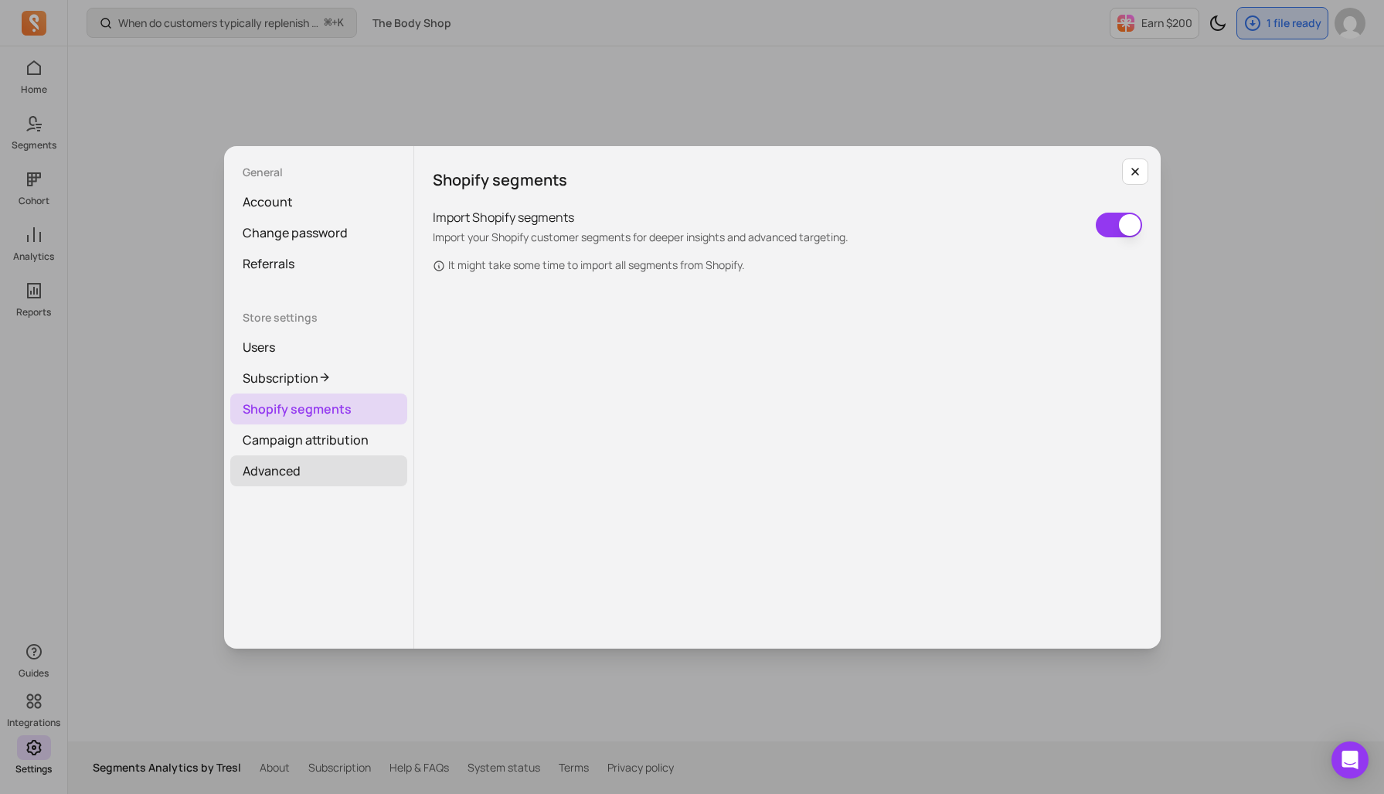
click at [289, 474] on link "Advanced" at bounding box center [318, 470] width 177 height 31
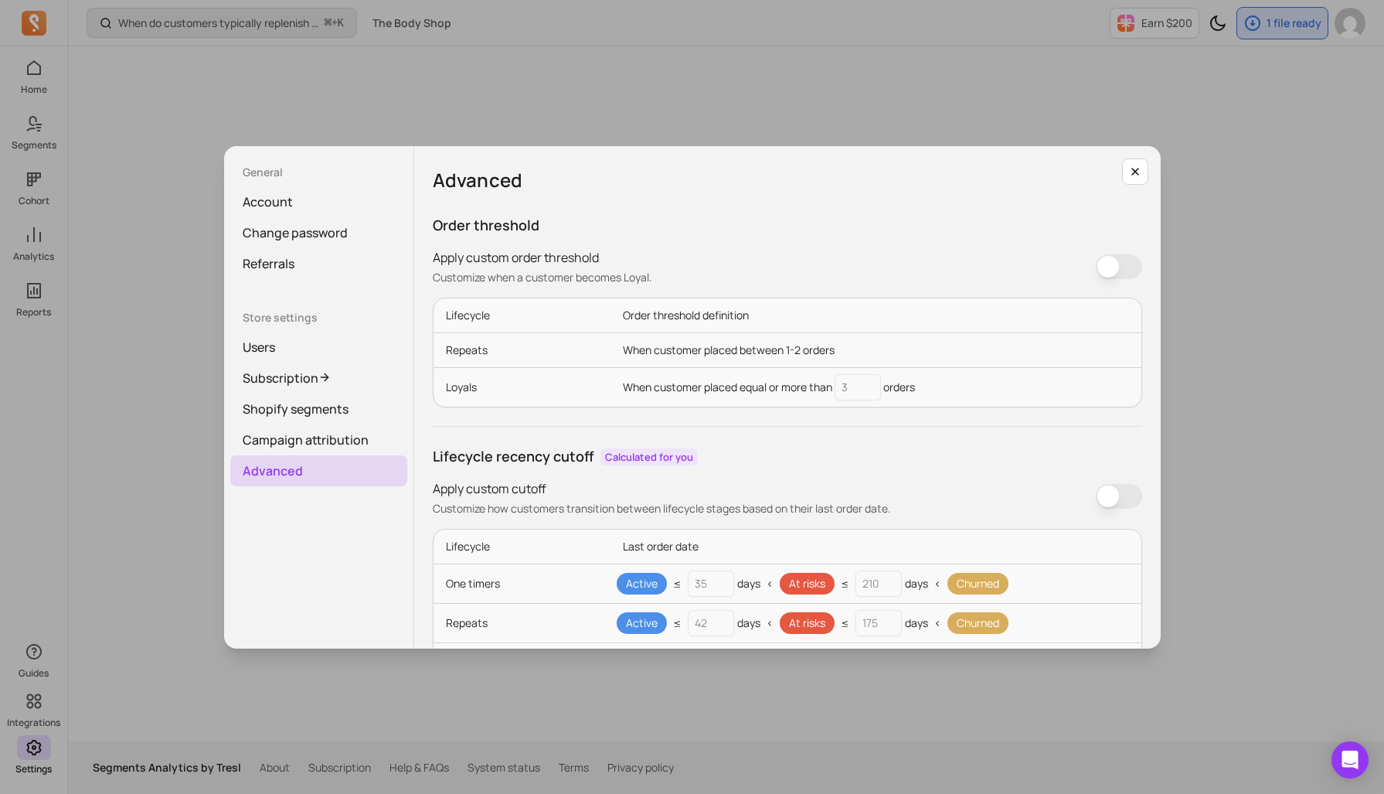
scroll to position [171, 0]
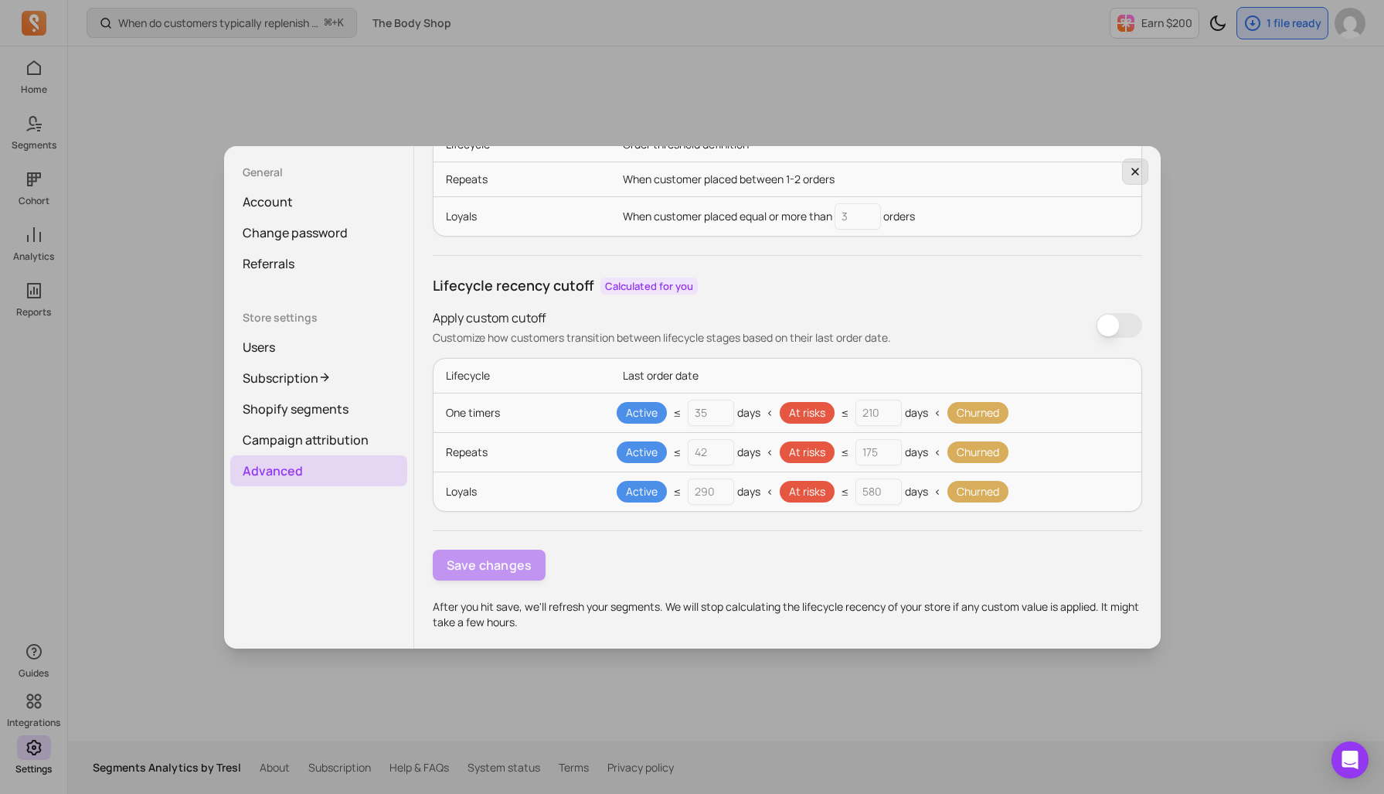
click at [1142, 178] on button "button" at bounding box center [1135, 171] width 26 height 26
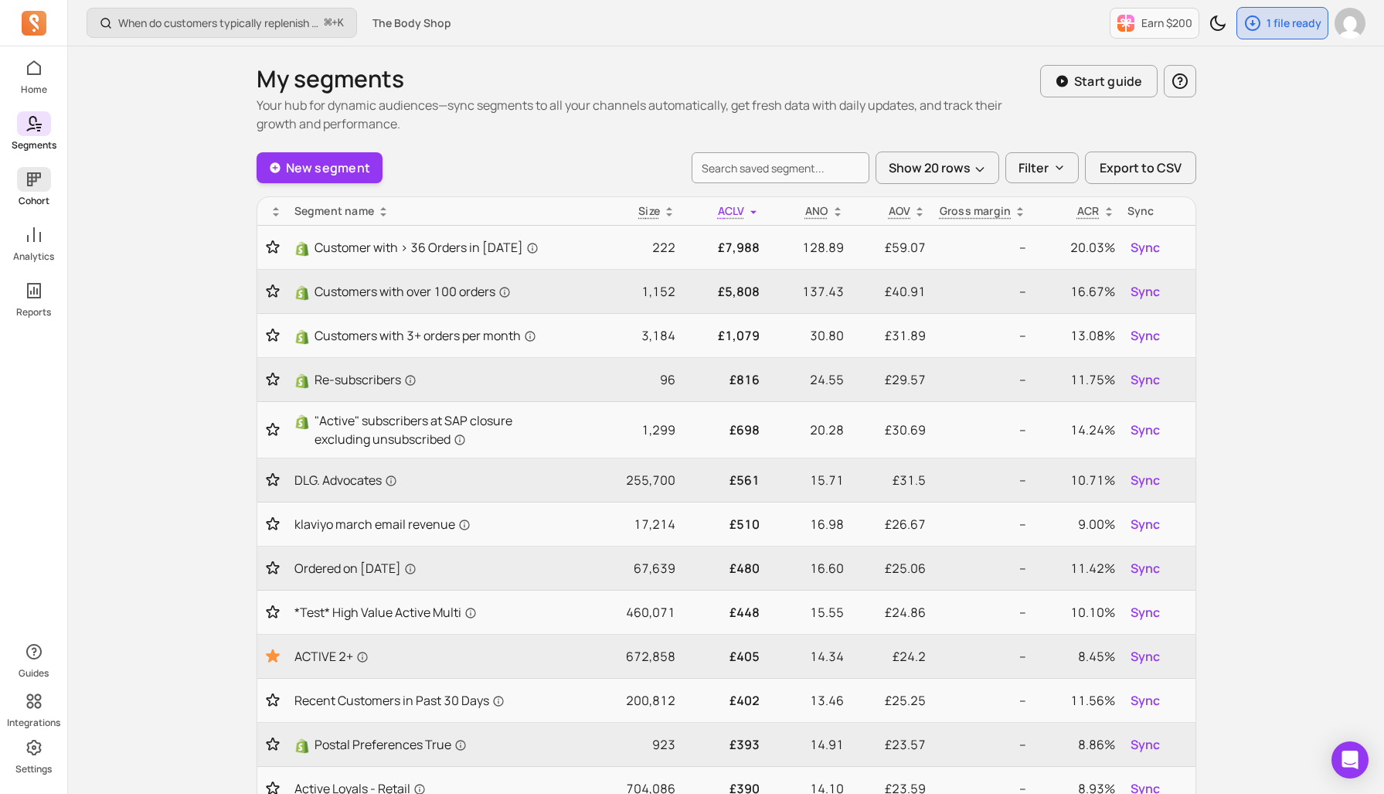
click at [45, 185] on span at bounding box center [34, 179] width 34 height 25
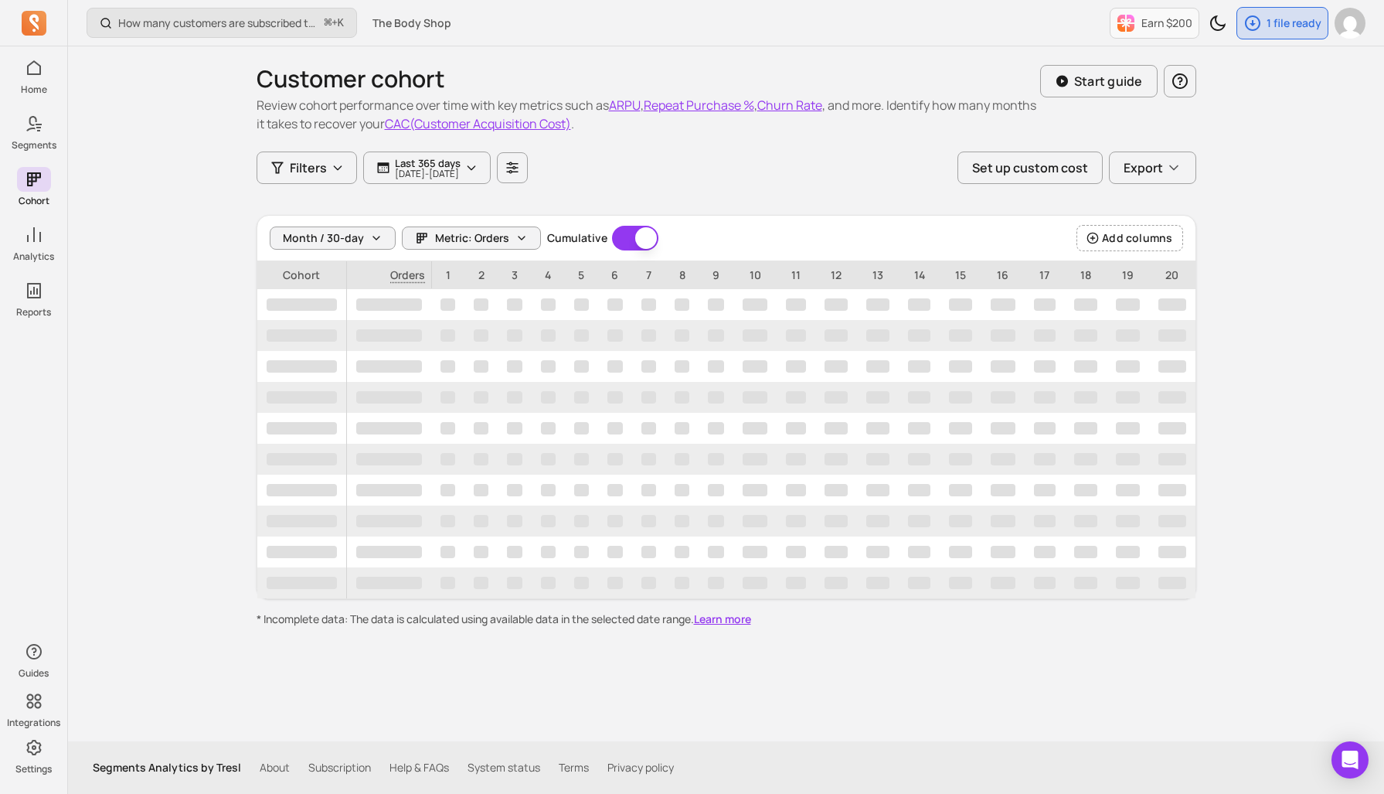
click at [272, 767] on link "About" at bounding box center [275, 767] width 30 height 15
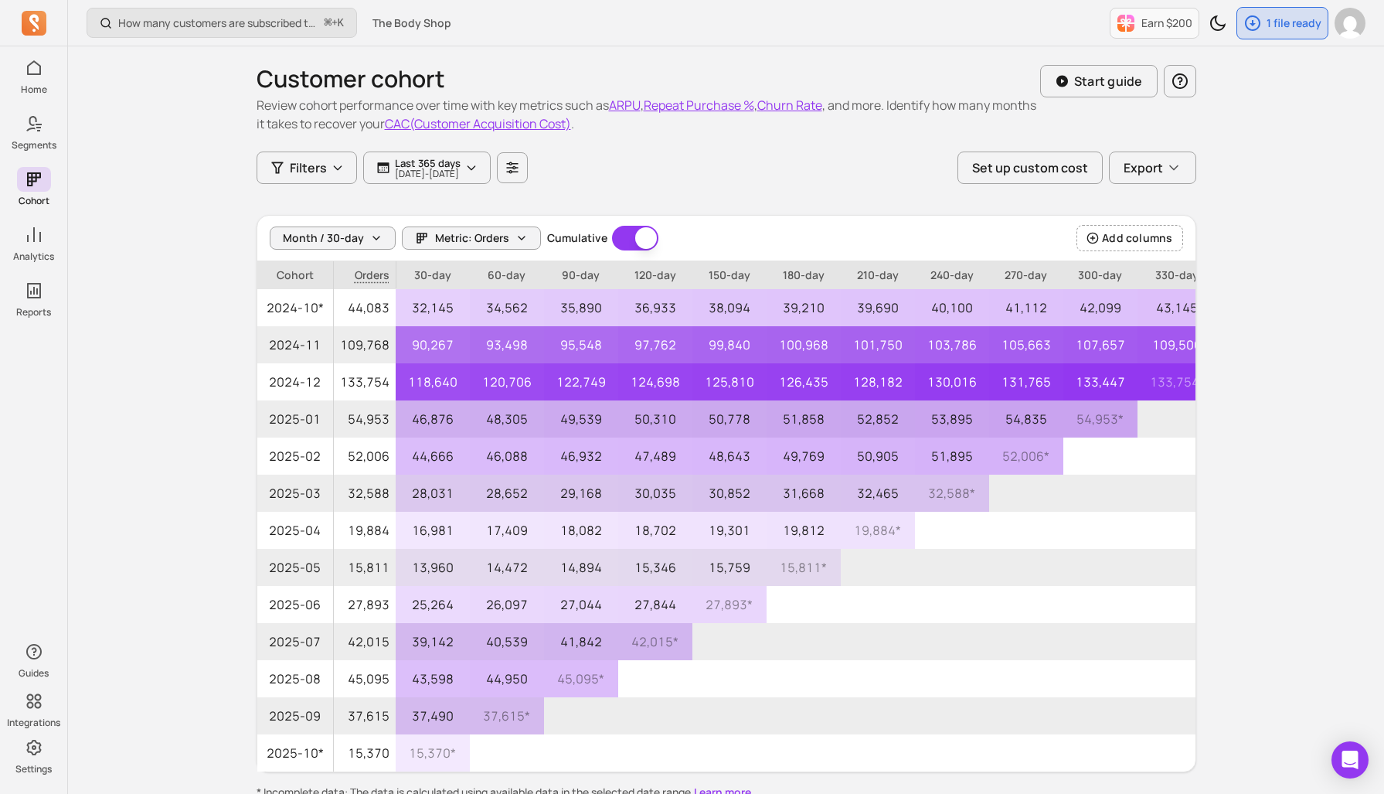
scroll to position [90, 0]
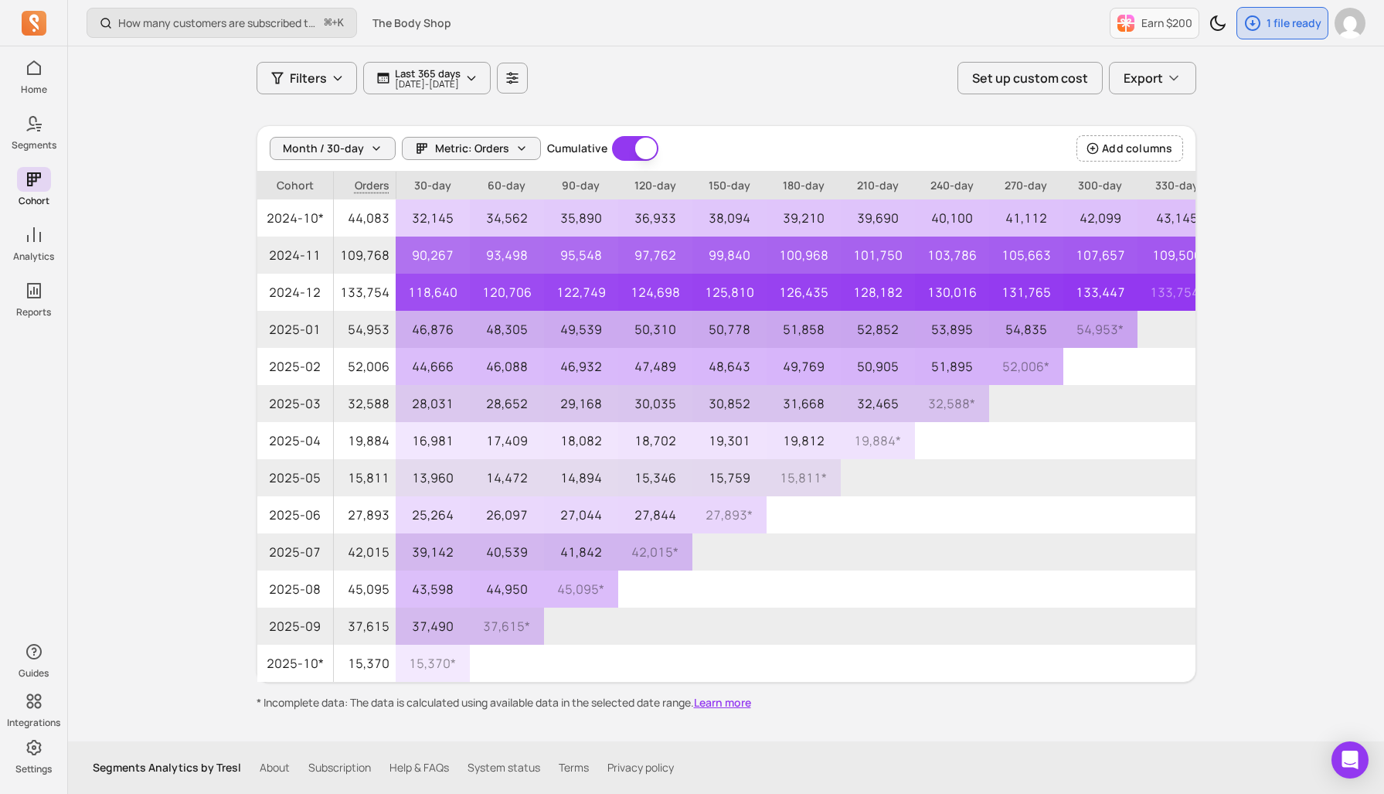
click at [411, 768] on link "Help & FAQs" at bounding box center [418, 767] width 59 height 15
